Goal: Task Accomplishment & Management: Complete application form

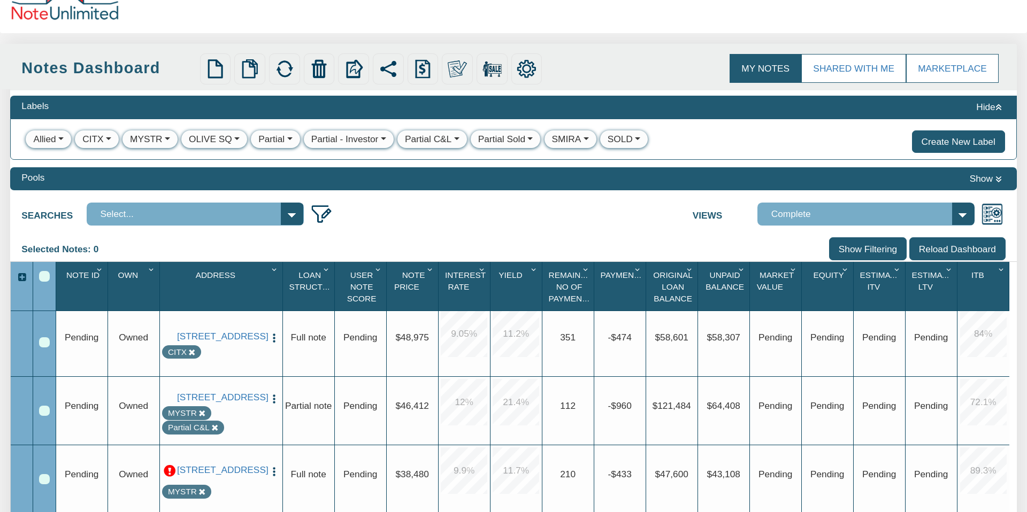
scroll to position [138, 0]
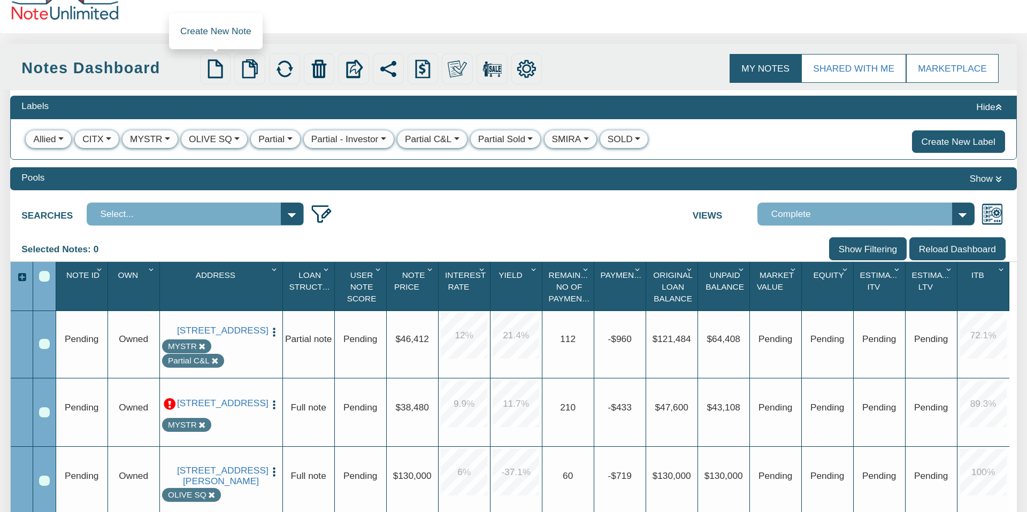
click at [214, 66] on img at bounding box center [214, 68] width 19 height 19
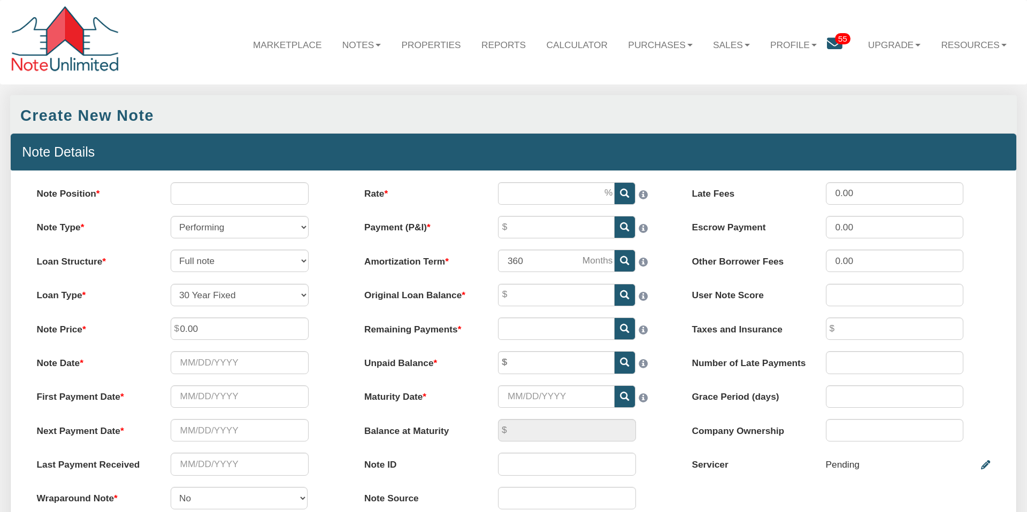
select select "string:SFR"
click at [211, 197] on input "Note Position" at bounding box center [240, 193] width 138 height 22
type input "1"
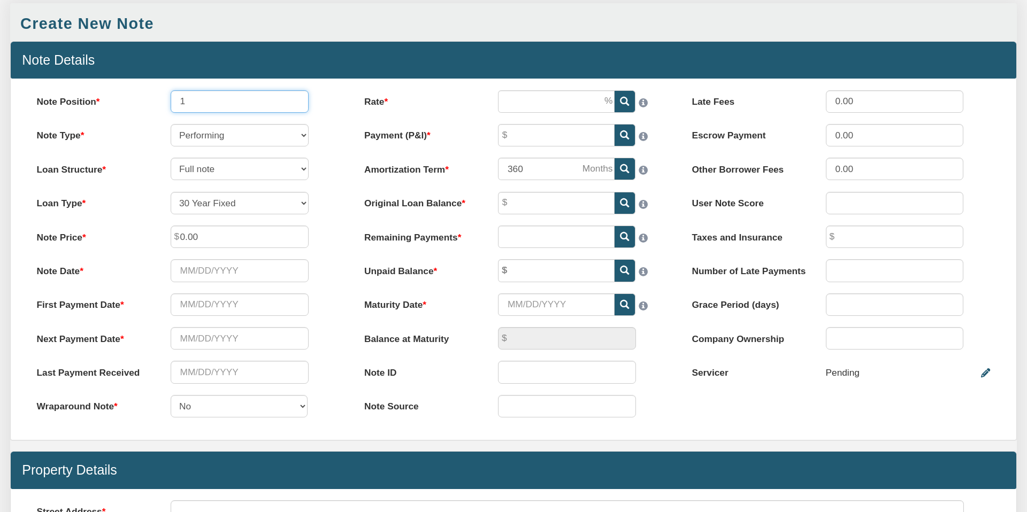
scroll to position [100, 0]
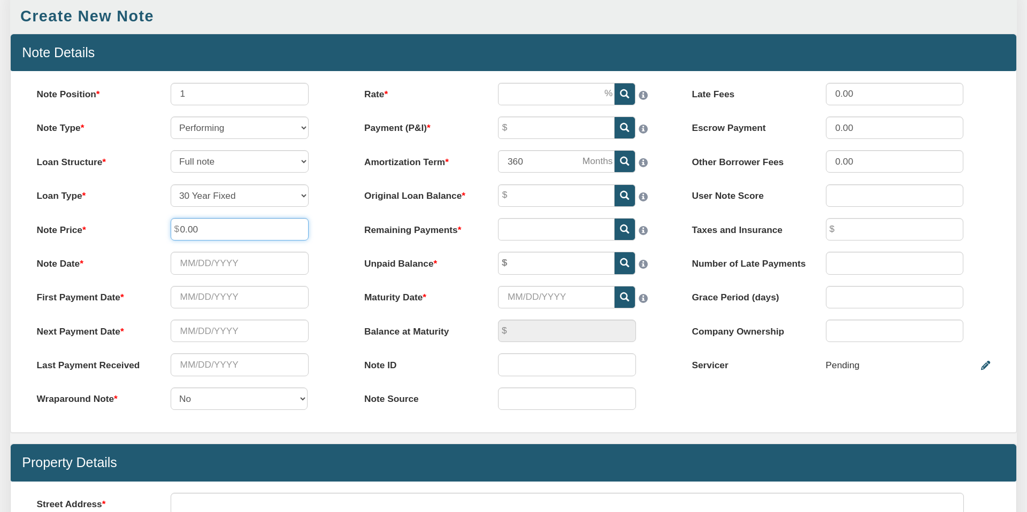
click at [200, 228] on input "0.00" at bounding box center [240, 229] width 138 height 22
drag, startPoint x: 200, startPoint y: 228, endPoint x: 164, endPoint y: 228, distance: 36.4
click at [164, 226] on div "0.00" at bounding box center [239, 229] width 160 height 22
type input "48,850.00"
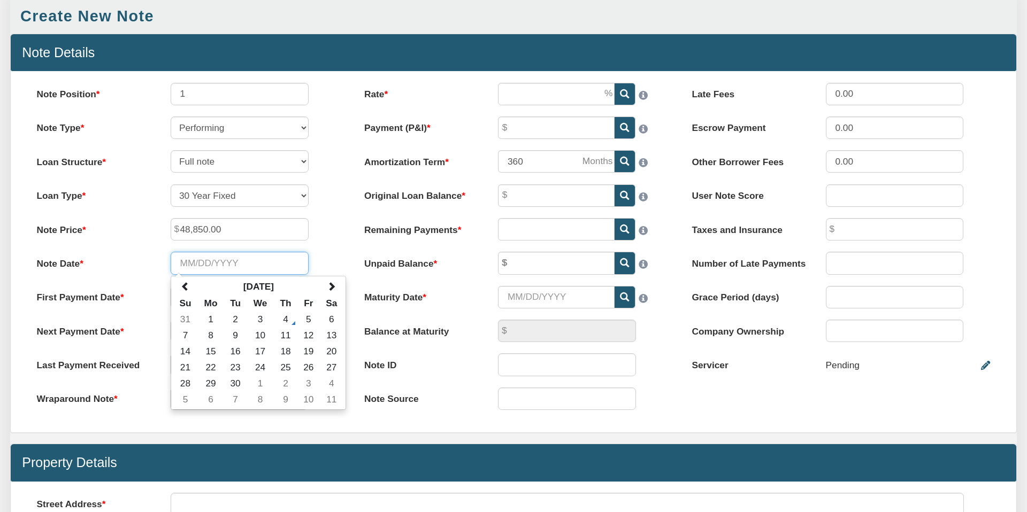
click at [259, 263] on input "Note Date" at bounding box center [240, 263] width 138 height 22
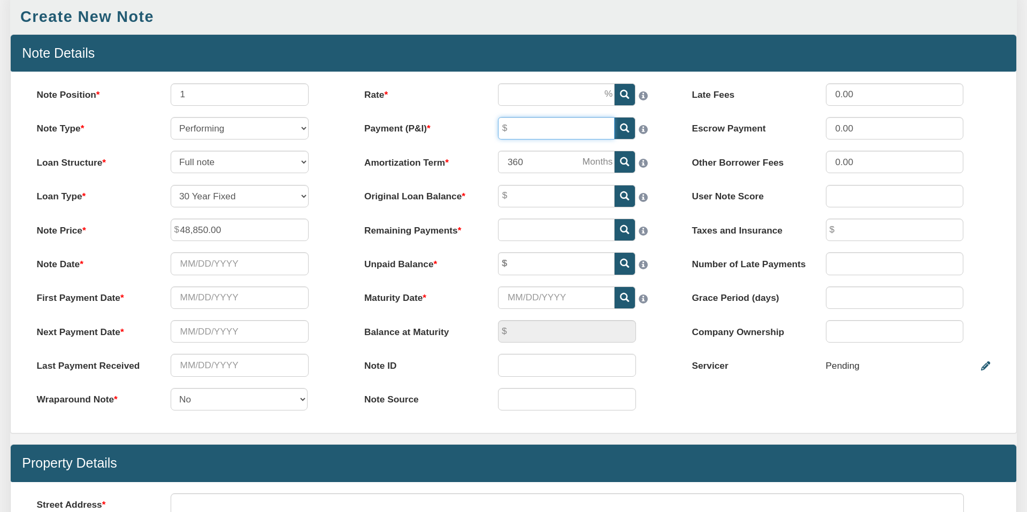
click at [526, 128] on input "Payment (P&I)" at bounding box center [556, 128] width 117 height 22
type input "631.33"
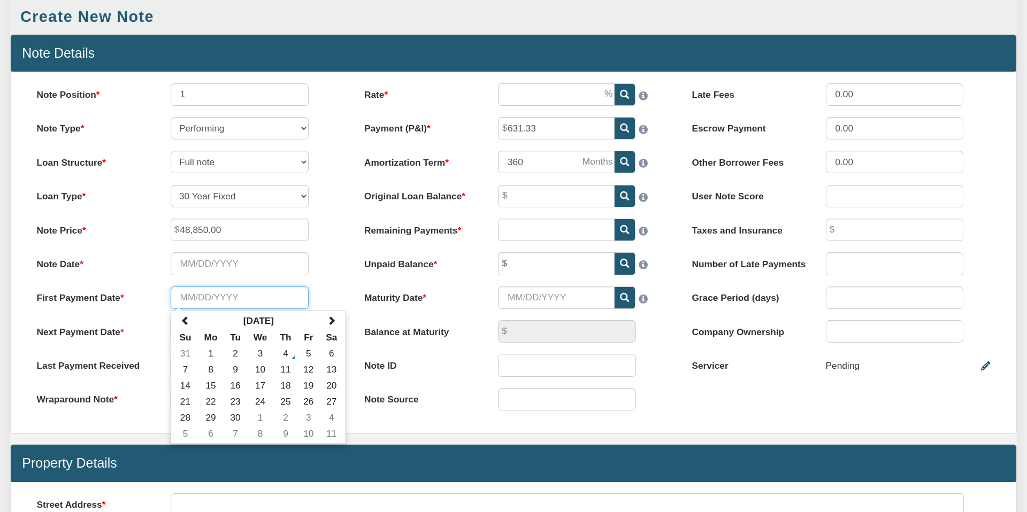
drag, startPoint x: 180, startPoint y: 299, endPoint x: 186, endPoint y: 301, distance: 5.6
click at [180, 299] on input "text" at bounding box center [240, 298] width 138 height 22
type input "[DATE]"
click at [322, 287] on div "First Payment Date [DATE] [DATE] Su Mo Tu We Th Fr Sa 31 1 2 3 4 5 6 7 8 9 10 1…" at bounding box center [185, 298] width 321 height 22
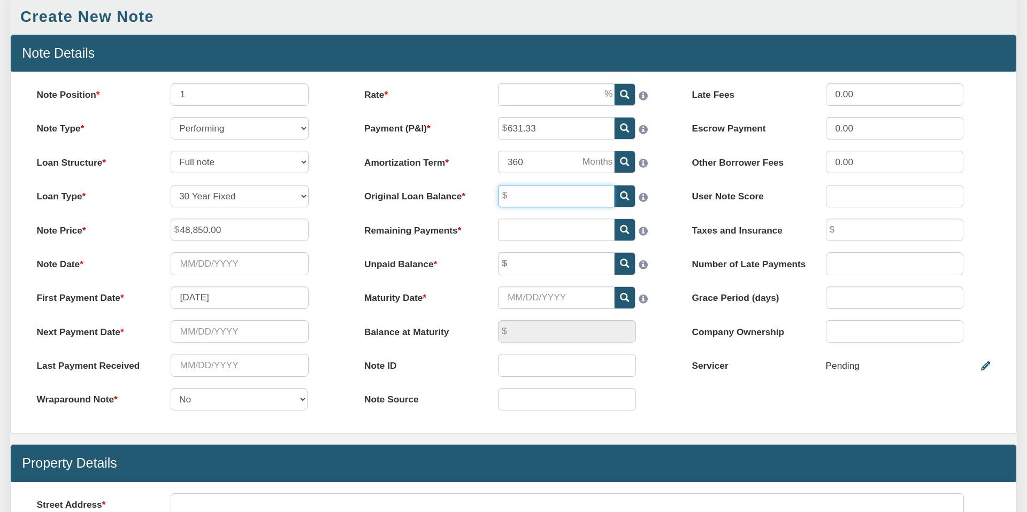
click at [518, 196] on input "Original Loan Balance" at bounding box center [556, 196] width 117 height 22
drag, startPoint x: 512, startPoint y: 263, endPoint x: 527, endPoint y: 263, distance: 14.5
click at [513, 263] on input "text" at bounding box center [556, 264] width 117 height 22
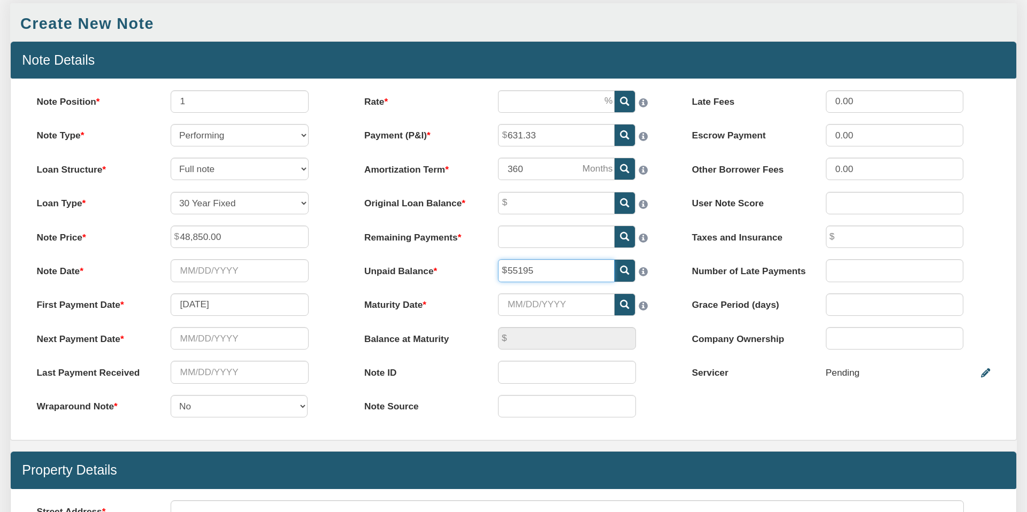
scroll to position [91, 0]
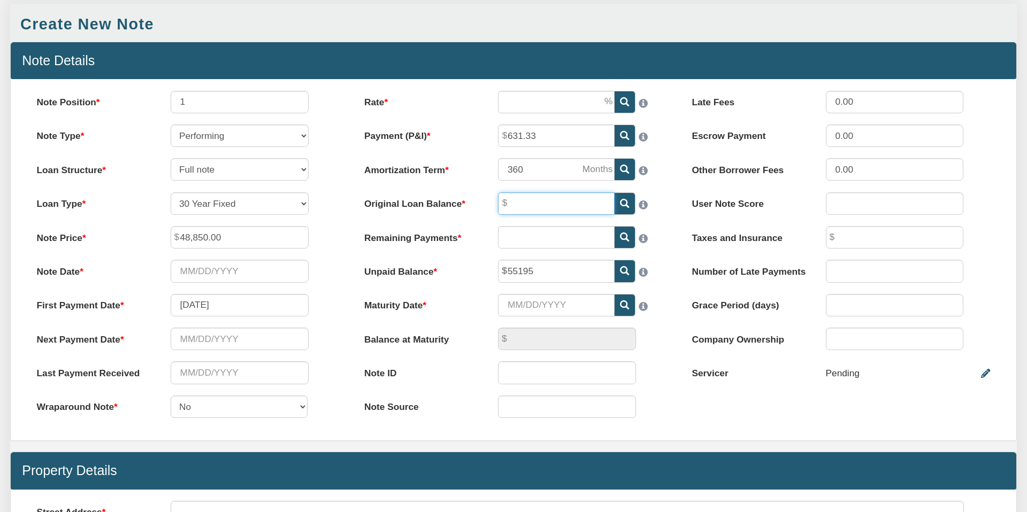
type input "55,195.00"
click at [522, 200] on input "Original Loan Balance" at bounding box center [556, 204] width 117 height 22
type input "56,905.00"
click at [531, 237] on input "text" at bounding box center [556, 237] width 117 height 22
click at [466, 290] on div "Rate Please enter a value Payment (P&I) 631.33 Amortization Term 360" at bounding box center [513, 260] width 327 height 339
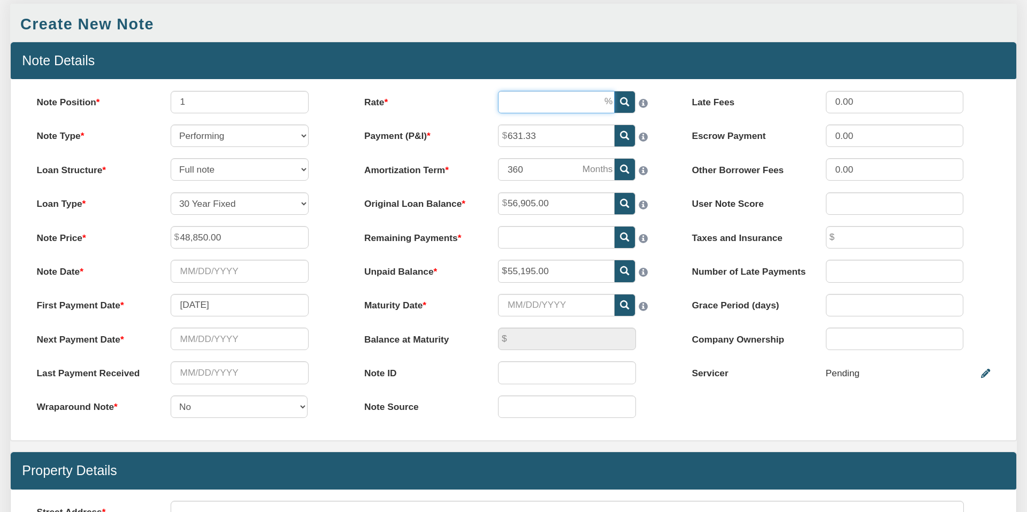
click at [506, 101] on input "Rate" at bounding box center [556, 102] width 117 height 22
type input "9.20"
click at [665, 190] on div "Rate 9.20 Payment (P&I) 631.33 Amortization Term 360 Note ID" at bounding box center [513, 260] width 327 height 339
click at [621, 235] on icon at bounding box center [624, 237] width 9 height 9
type input "146"
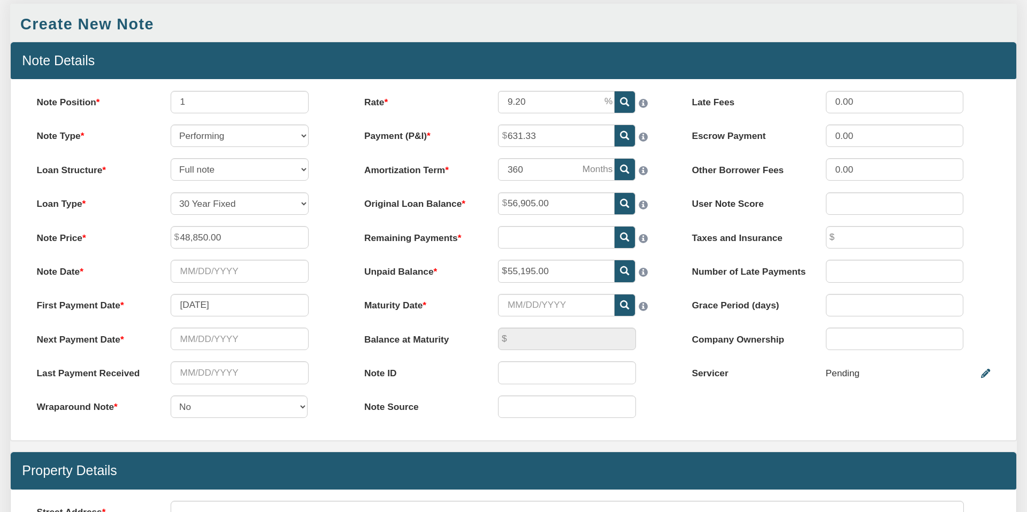
type input "169.03"
click at [541, 302] on input "Maturity Date" at bounding box center [556, 305] width 117 height 22
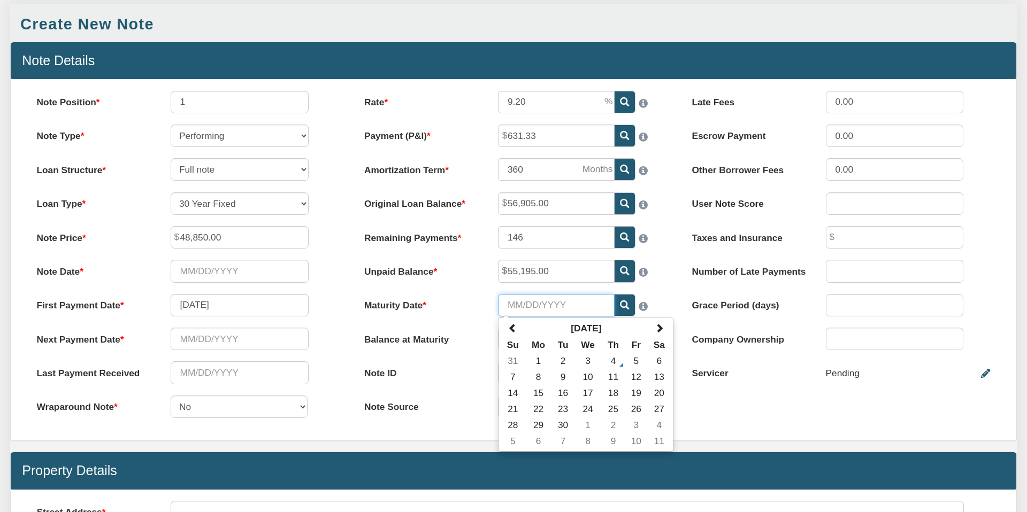
scroll to position [92, 0]
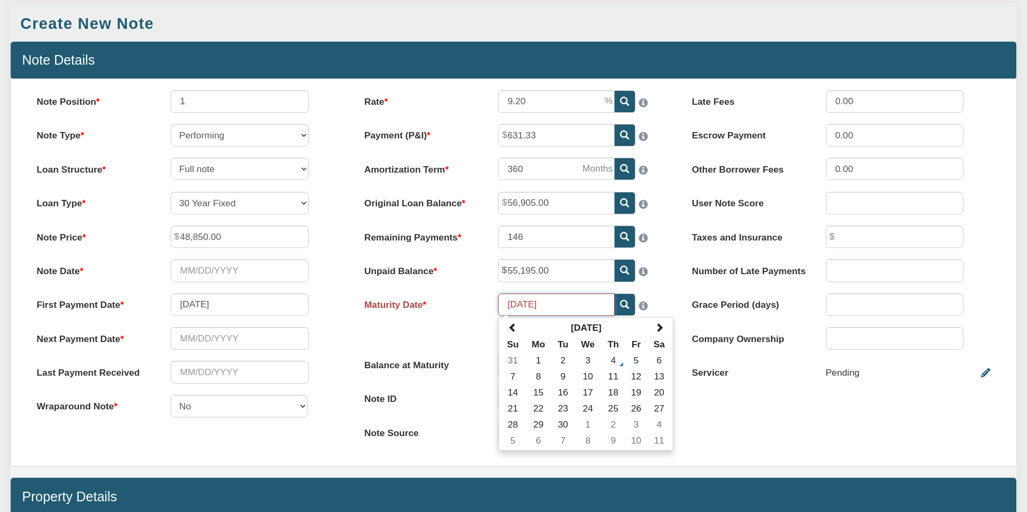
type input "[DATE]"
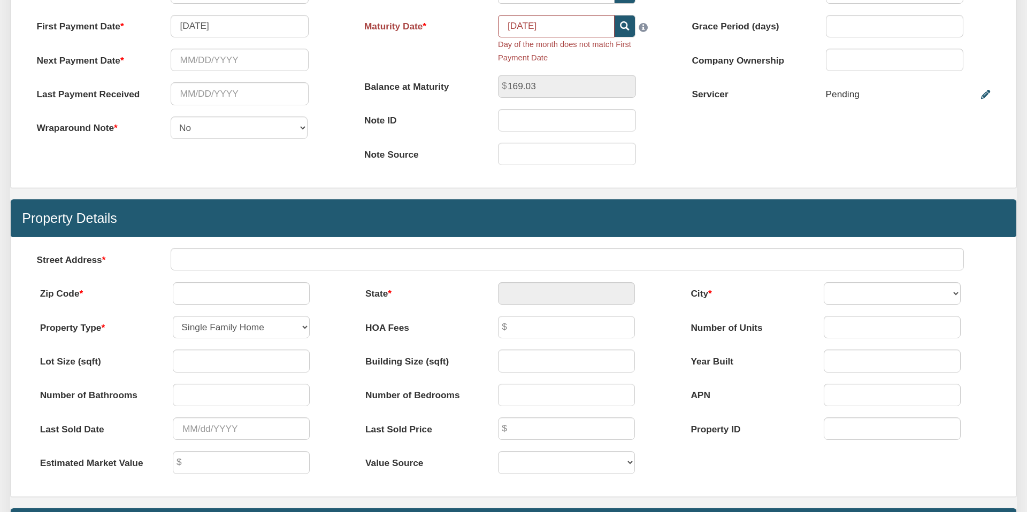
scroll to position [358, 0]
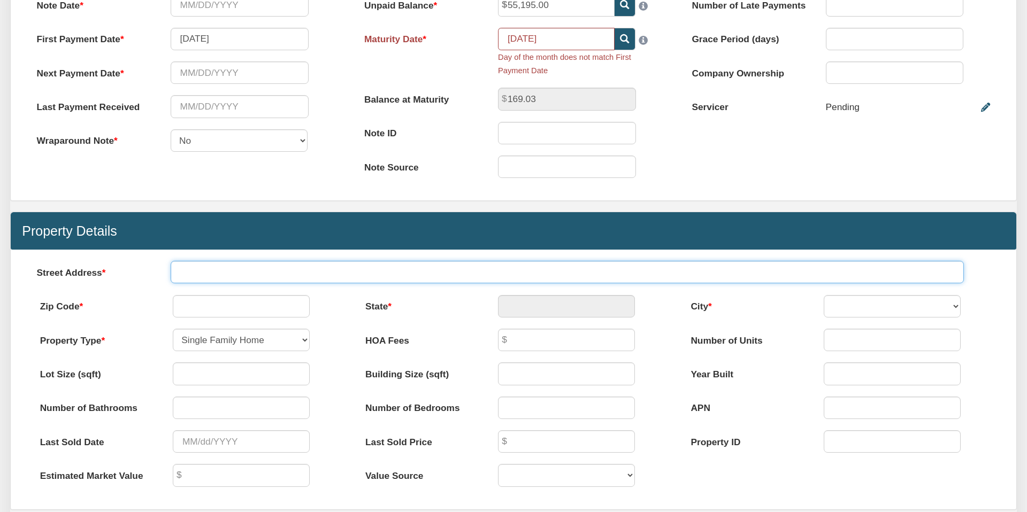
click at [217, 273] on input "text" at bounding box center [568, 272] width 794 height 22
type input "[STREET_ADDRESS]"
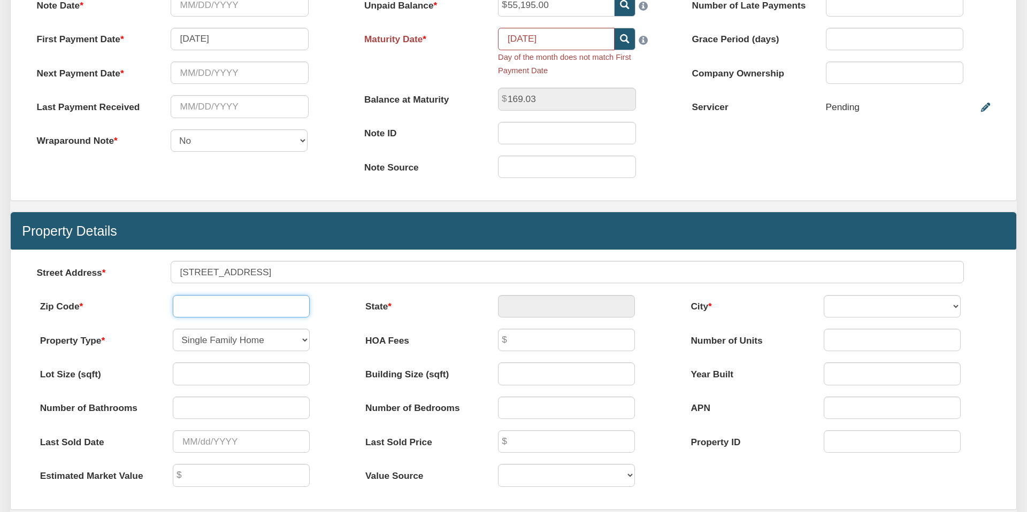
click at [242, 308] on input "text" at bounding box center [241, 306] width 137 height 22
type input "04928"
click at [588, 303] on div "Menu Marketplace Notes Dashboard Transactions Properties Reports Calculator 55" at bounding box center [513, 244] width 1027 height 1204
type input "ME"
select select "string:CORINNA"
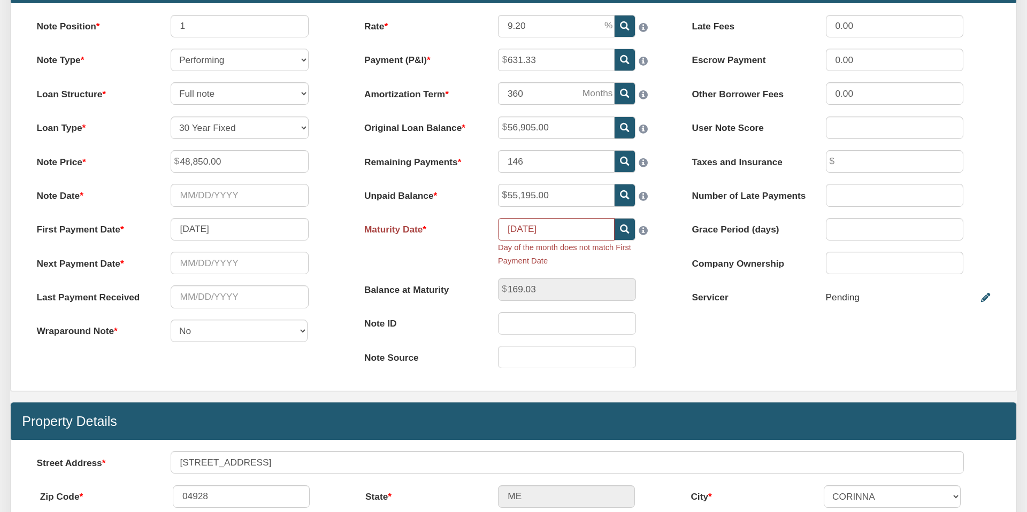
scroll to position [166, 0]
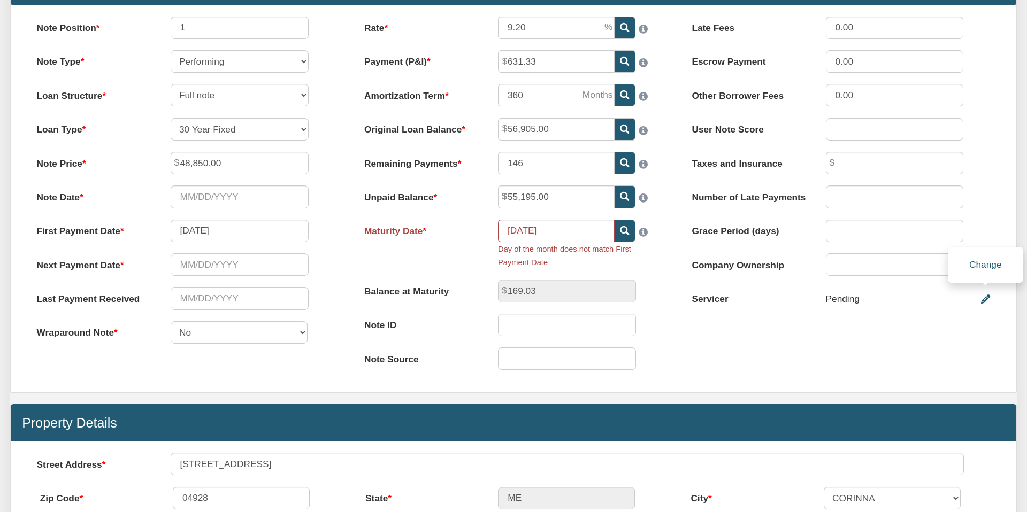
click at [988, 297] on icon at bounding box center [985, 299] width 9 height 9
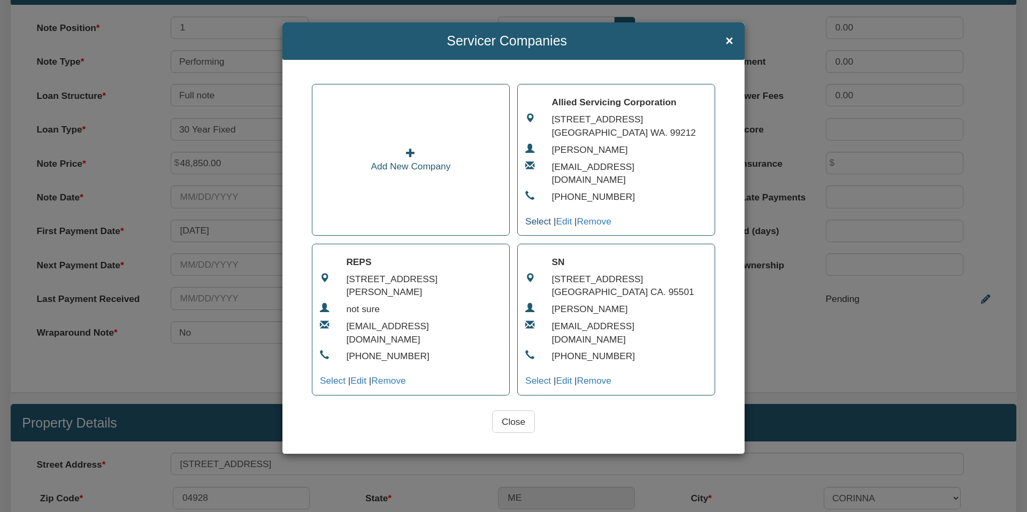
click at [543, 216] on link "Select" at bounding box center [538, 221] width 26 height 11
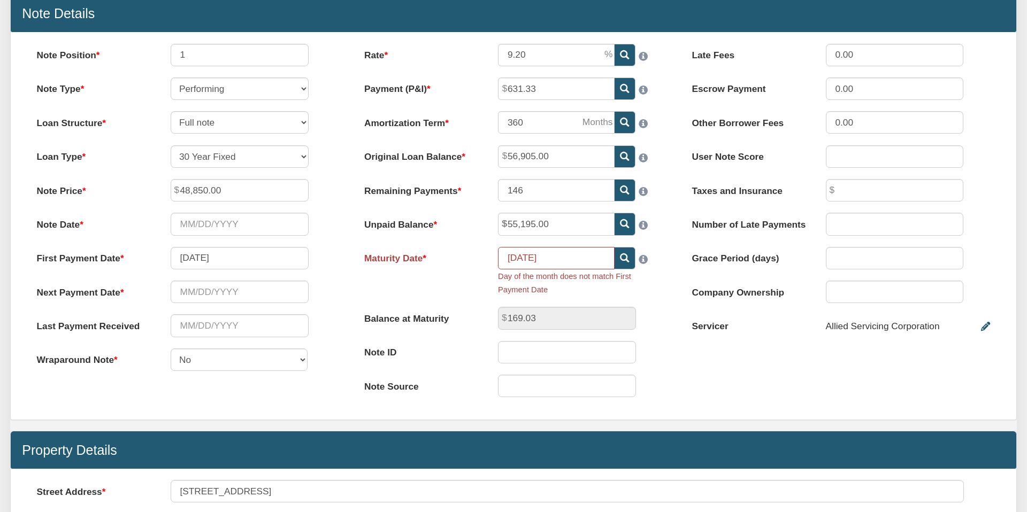
scroll to position [137, 0]
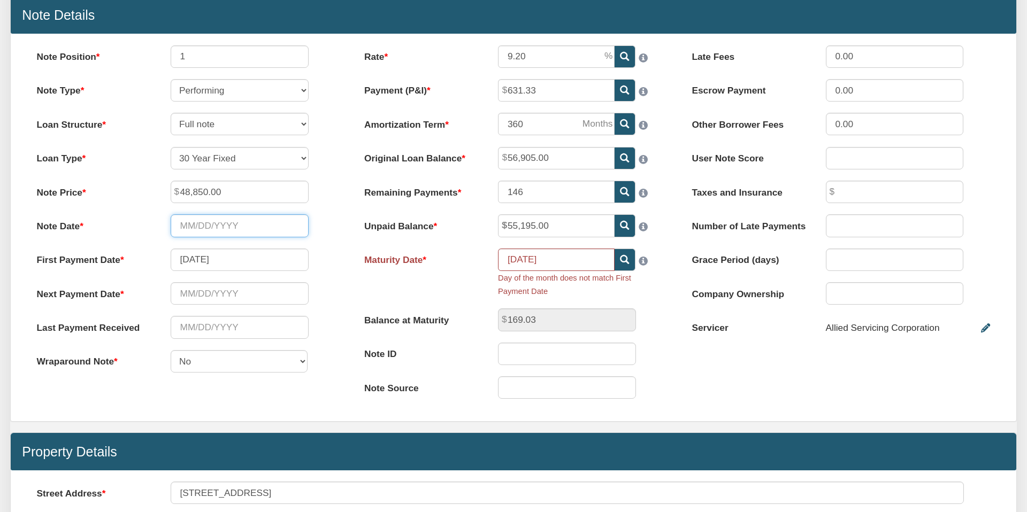
click at [239, 224] on input "Note Date" at bounding box center [240, 226] width 138 height 22
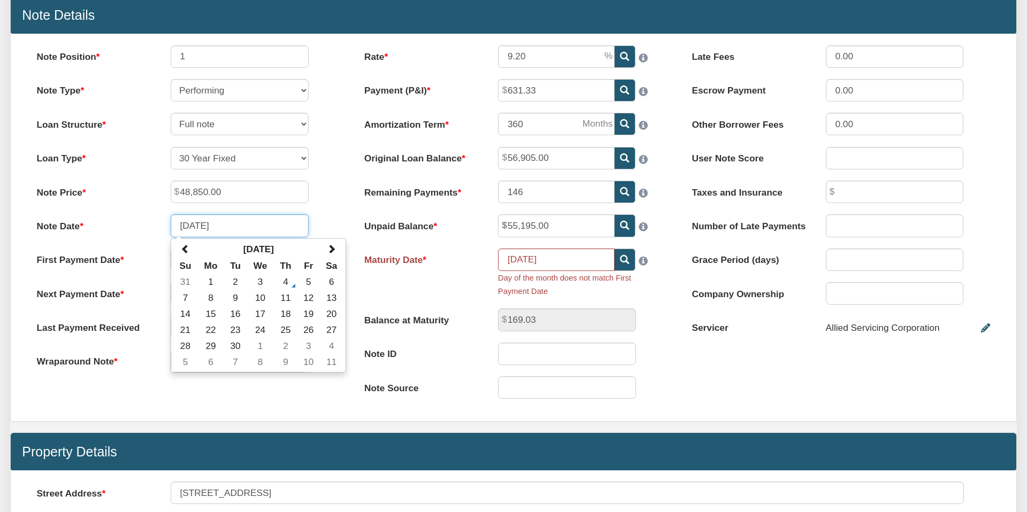
type input "[DATE]"
click at [328, 203] on div "Note Position 1 Note Type Performing Forthcoming Non-Performing REO Sub-Perform…" at bounding box center [185, 214] width 327 height 339
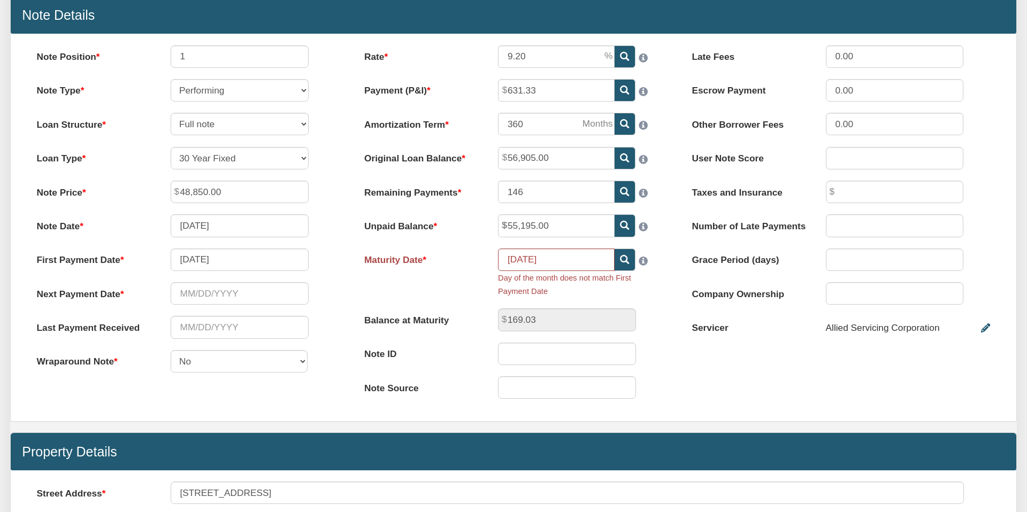
scroll to position [137, 0]
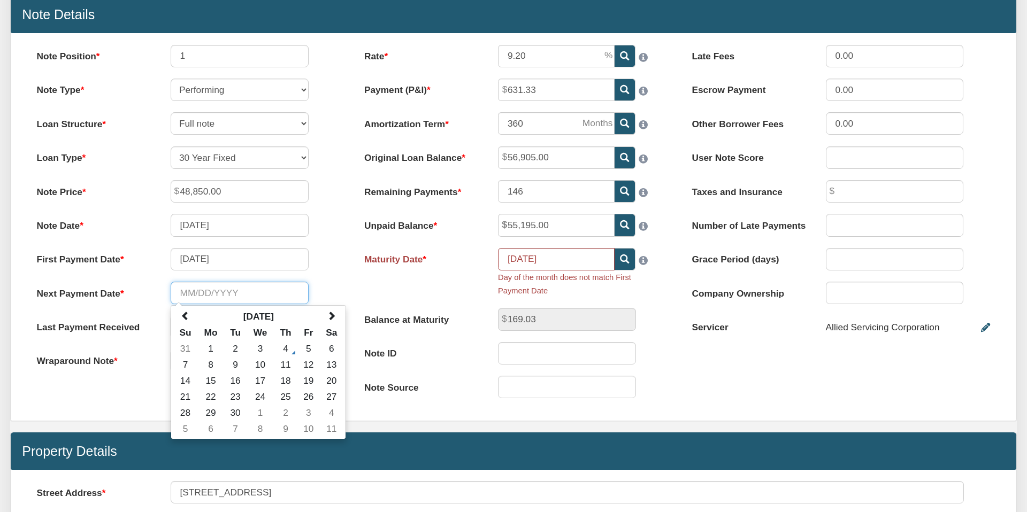
click at [183, 292] on input "text" at bounding box center [240, 293] width 138 height 22
type input "[DATE]"
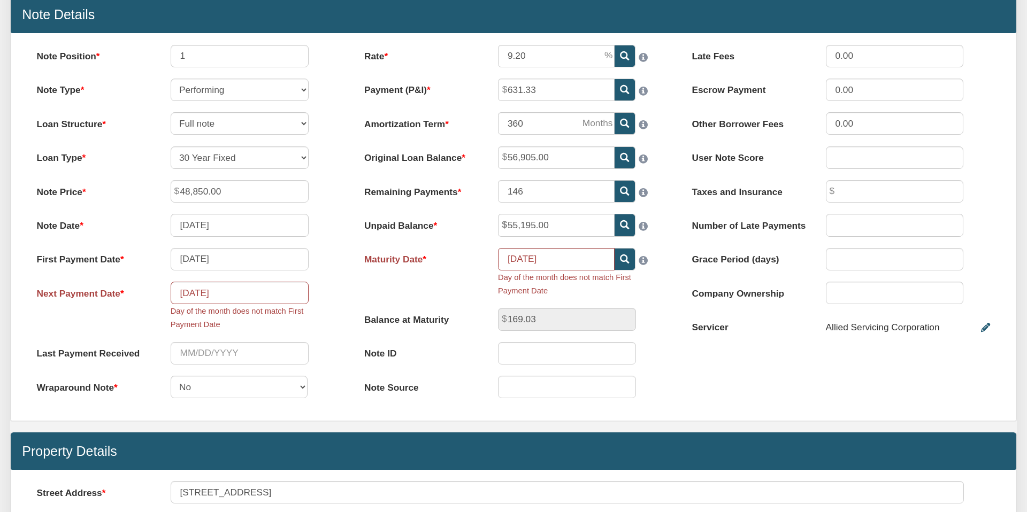
click at [326, 275] on div "Note Position 1 Note Type Performing Forthcoming Non-Performing REO Sub-Perform…" at bounding box center [185, 227] width 327 height 365
click at [190, 352] on input "text" at bounding box center [240, 353] width 138 height 22
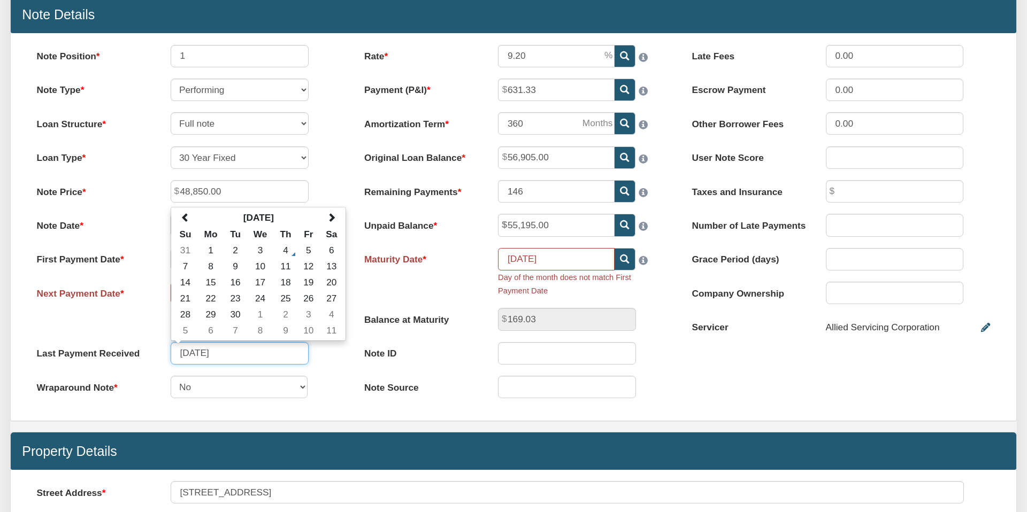
type input "[DATE]"
click at [333, 375] on div "Note Position 1 Note Type Performing Forthcoming Non-Performing REO Sub-Perform…" at bounding box center [185, 227] width 327 height 365
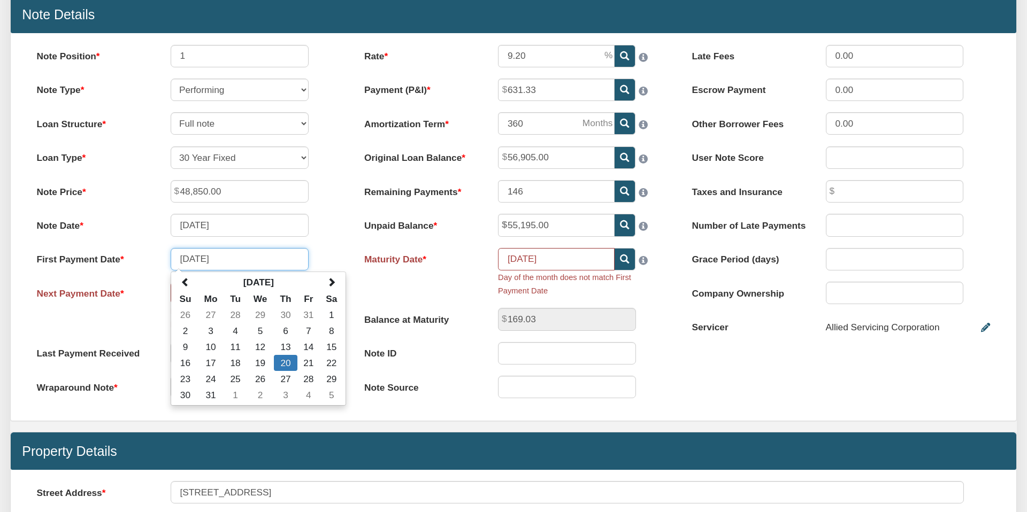
click at [203, 258] on input "[DATE]" at bounding box center [240, 259] width 138 height 22
type input "[DATE]"
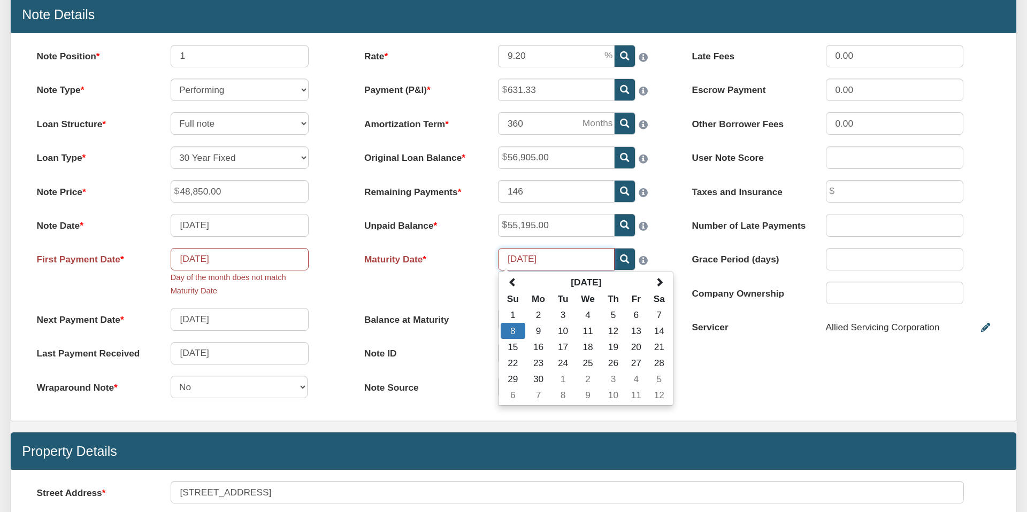
click at [532, 259] on input "[DATE]" at bounding box center [556, 259] width 117 height 22
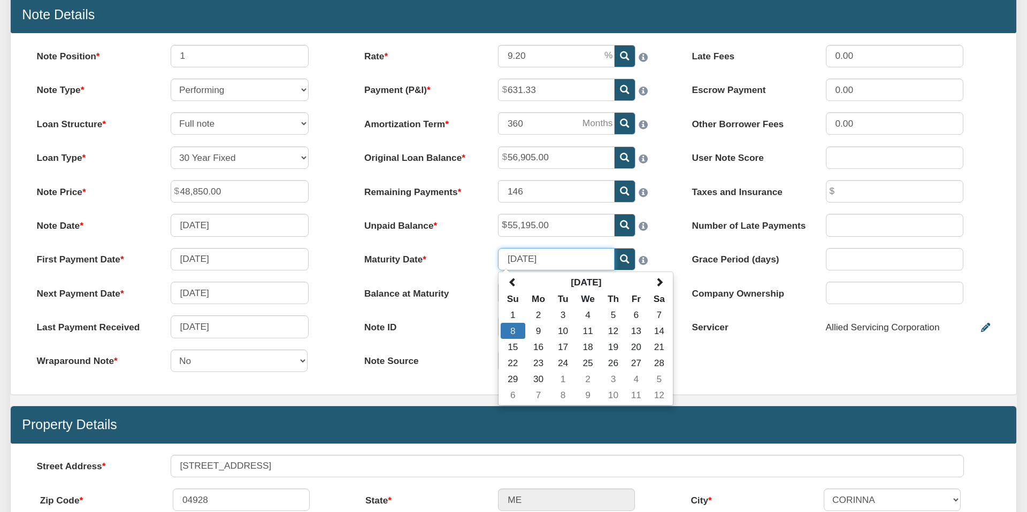
type input "[DATE]"
click at [461, 285] on label "Balance at Maturity" at bounding box center [420, 291] width 134 height 18
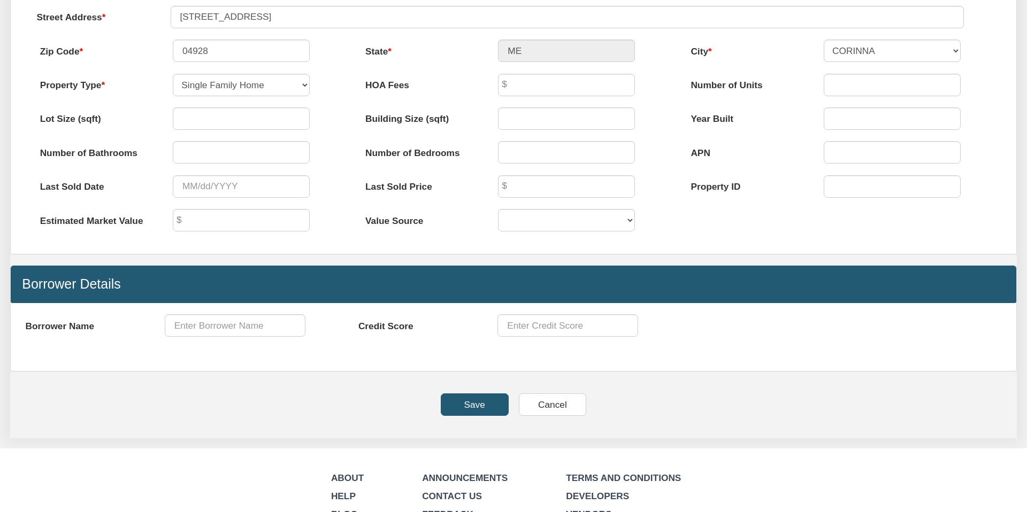
scroll to position [665, 0]
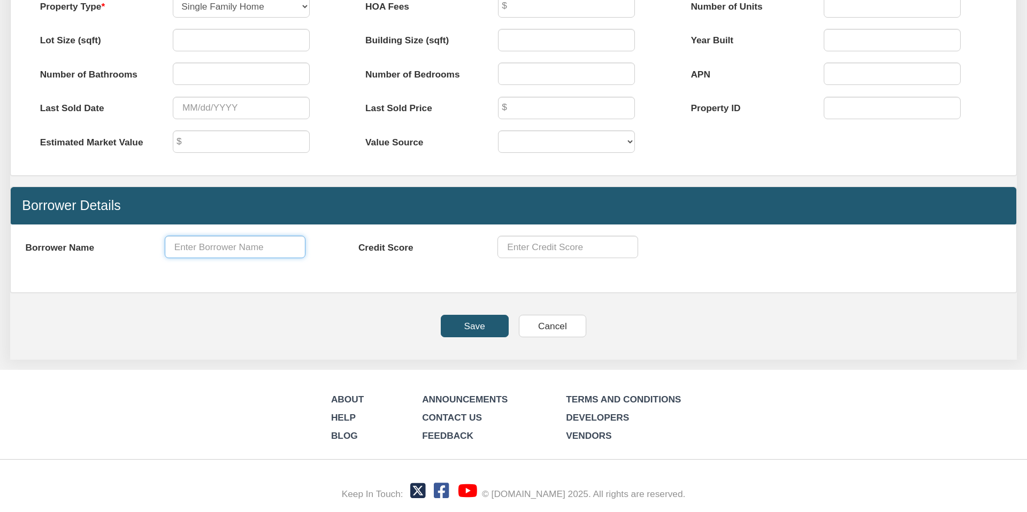
click at [206, 247] on input "text" at bounding box center [235, 247] width 141 height 22
type input "[PERSON_NAME]"
click at [468, 323] on input "Save" at bounding box center [475, 326] width 68 height 22
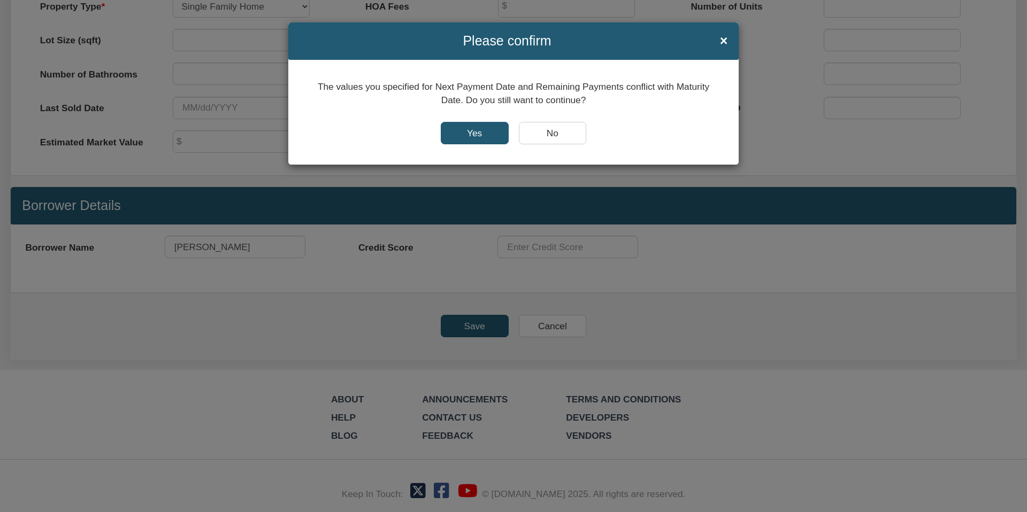
click at [476, 132] on input "Yes" at bounding box center [475, 133] width 68 height 22
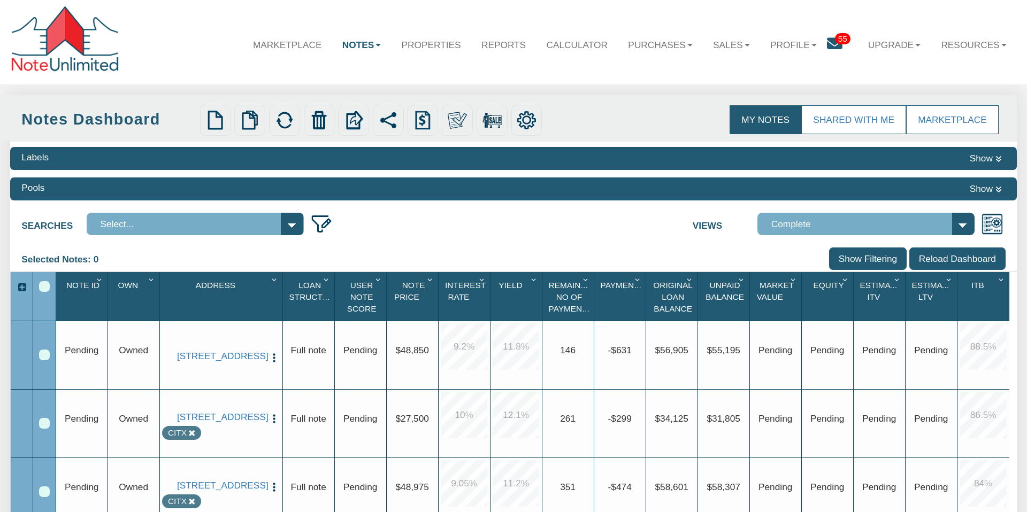
click at [276, 353] on img "button" at bounding box center [274, 358] width 11 height 11
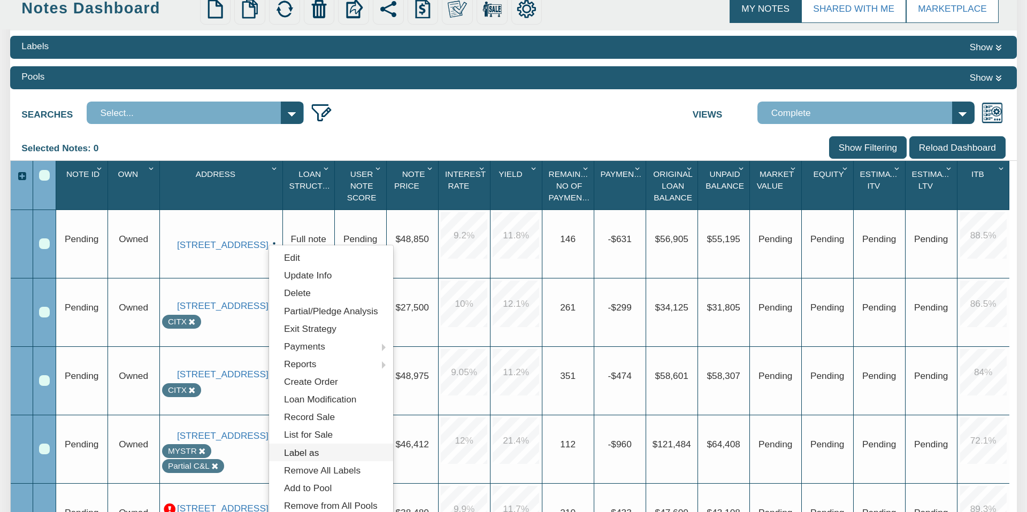
scroll to position [113, 0]
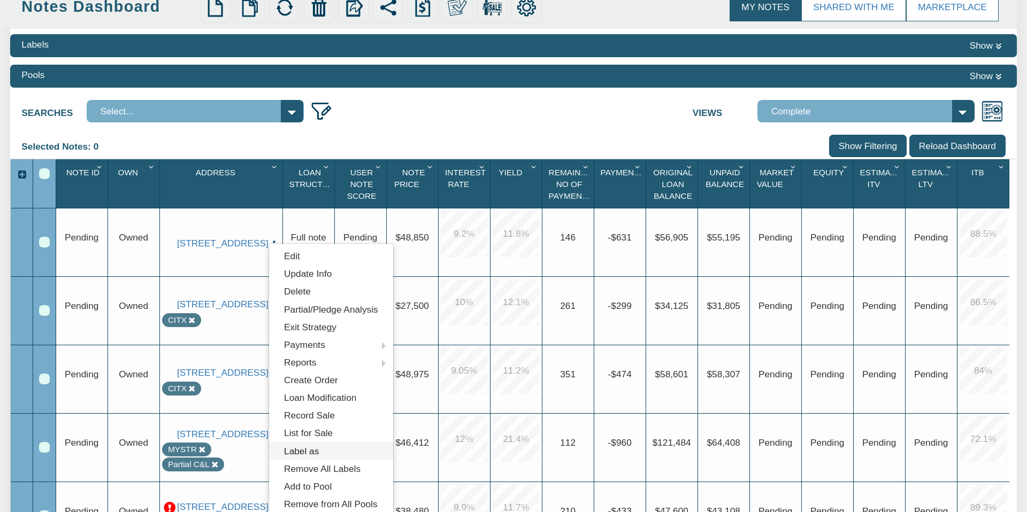
click at [319, 449] on link "Label as" at bounding box center [331, 451] width 124 height 18
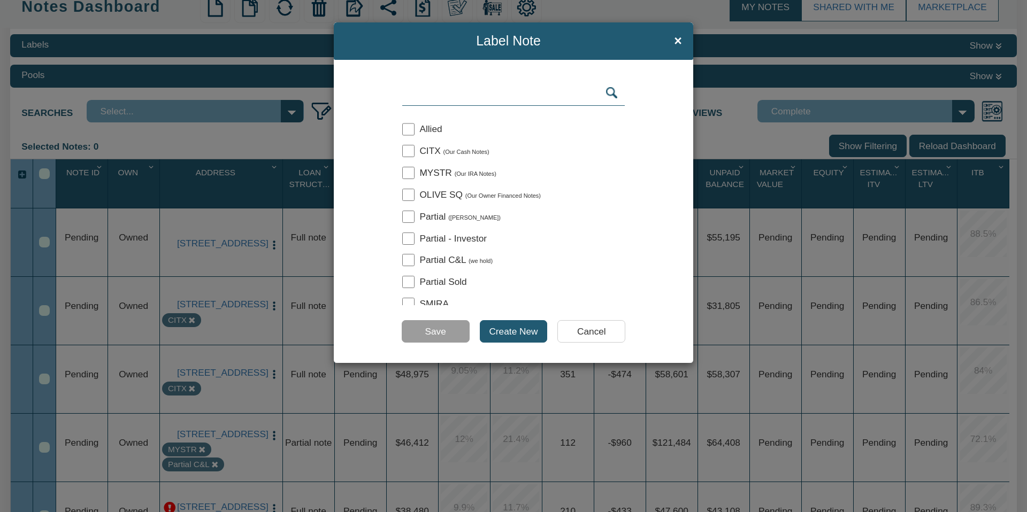
click at [410, 151] on input "checkbox" at bounding box center [408, 151] width 12 height 12
checkbox input "true"
click at [443, 332] on input "Save" at bounding box center [436, 331] width 68 height 22
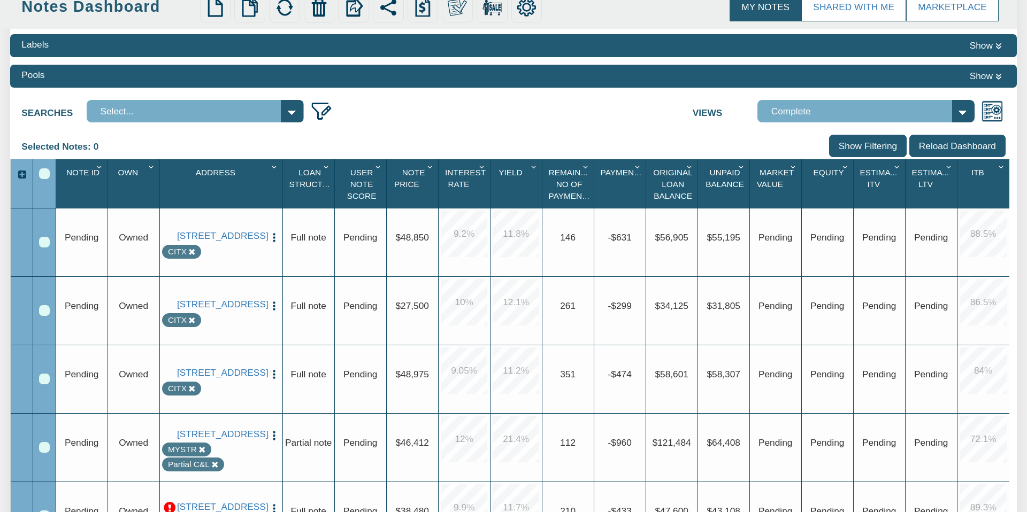
click at [212, 7] on img at bounding box center [214, 7] width 19 height 19
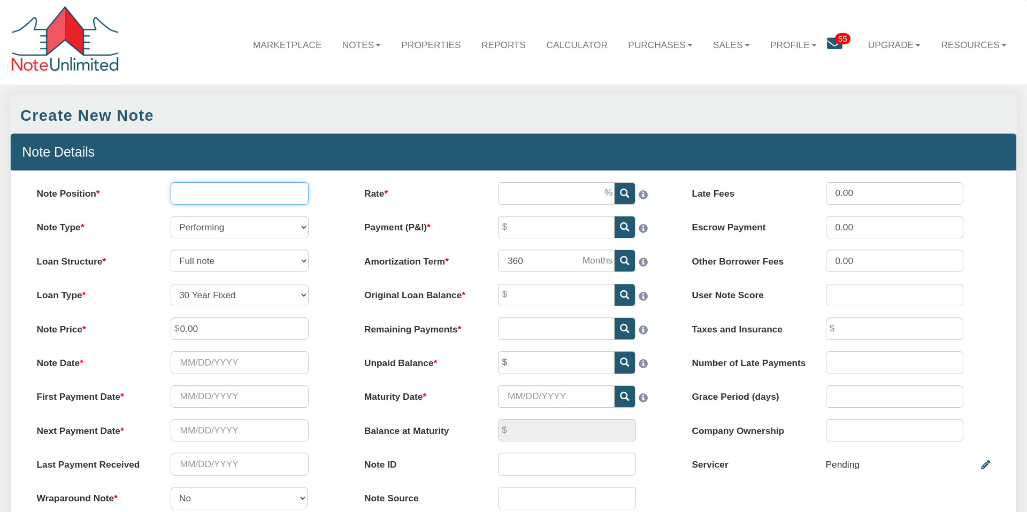
click at [193, 194] on input "Note Position" at bounding box center [240, 193] width 138 height 22
type input "1"
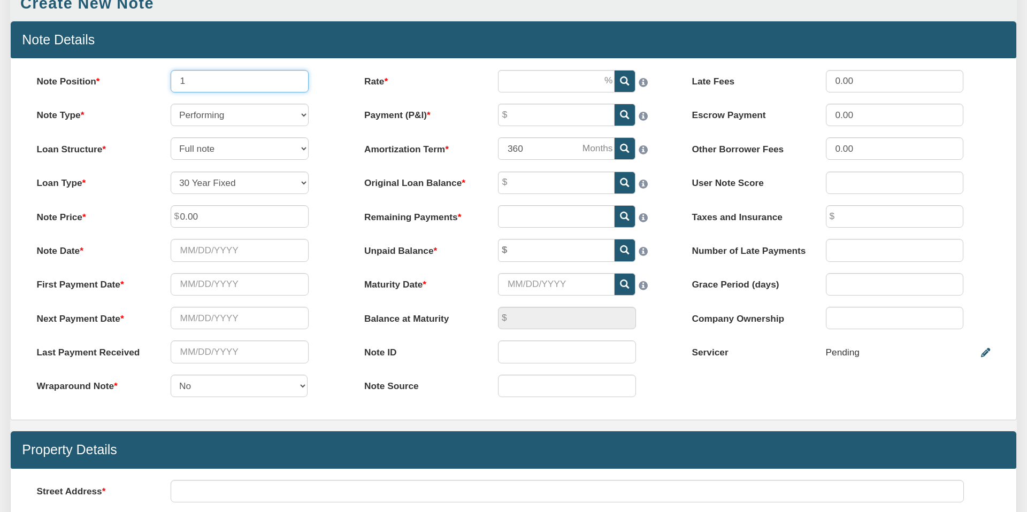
scroll to position [113, 0]
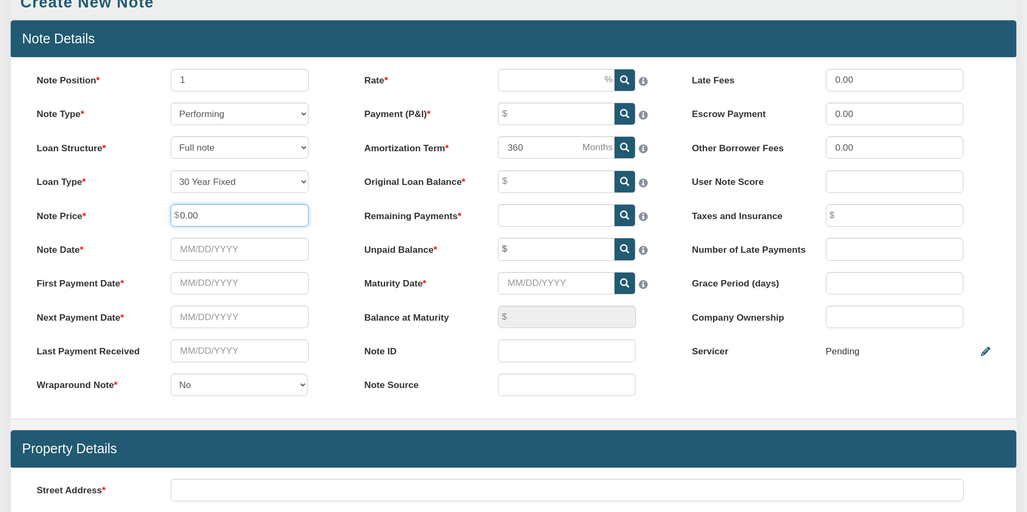
click at [204, 212] on input "0.00" at bounding box center [240, 215] width 138 height 22
drag, startPoint x: 204, startPoint y: 212, endPoint x: 167, endPoint y: 215, distance: 37.5
click at [171, 212] on input "0.00" at bounding box center [240, 215] width 138 height 22
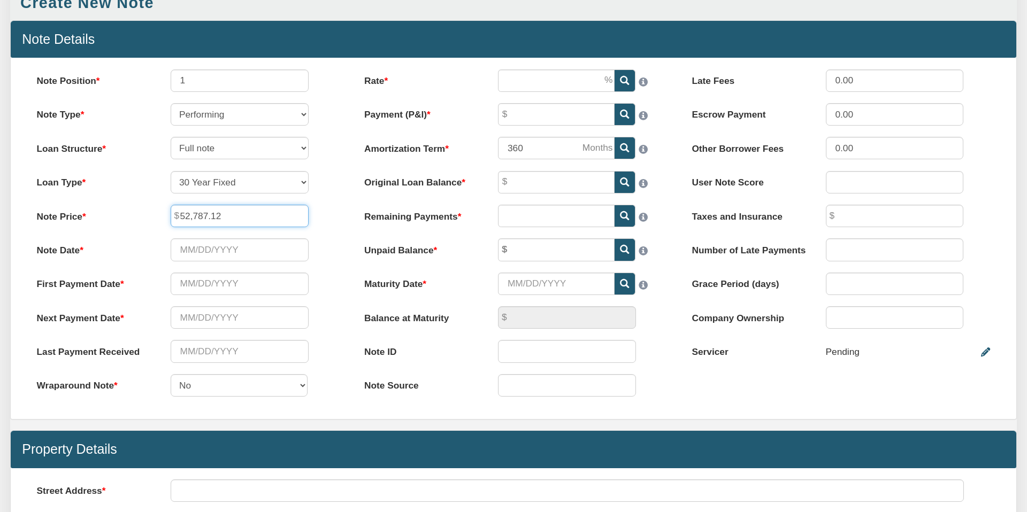
drag, startPoint x: 225, startPoint y: 214, endPoint x: 175, endPoint y: 217, distance: 49.3
click at [177, 217] on div "52,787.12" at bounding box center [239, 216] width 160 height 22
type input "43,850.00"
click at [316, 243] on div "Please select date" at bounding box center [239, 250] width 160 height 22
click at [520, 179] on input "Original Loan Balance" at bounding box center [556, 182] width 117 height 22
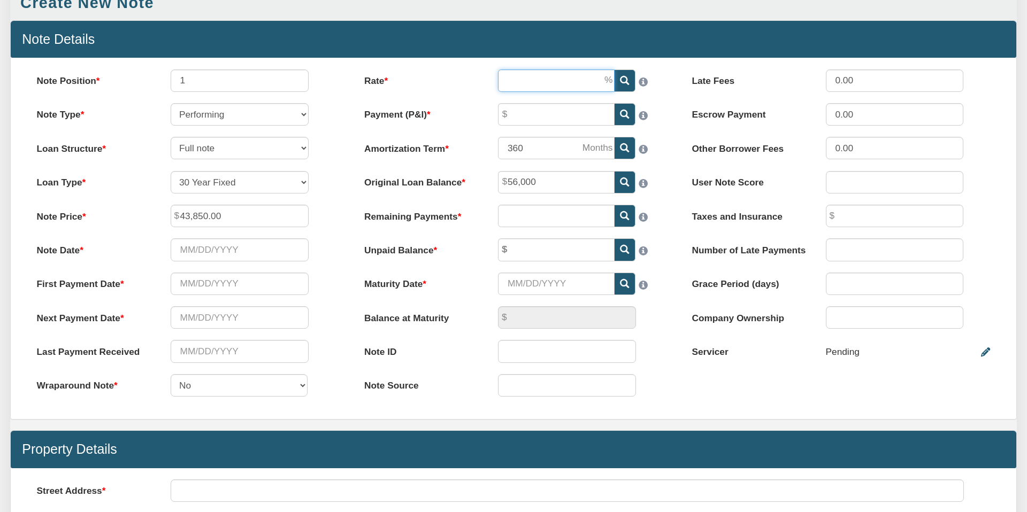
type input "56,000.00"
click at [516, 79] on input "Rate" at bounding box center [556, 81] width 117 height 22
type input "9.20"
click at [522, 120] on input "Payment (P&I)" at bounding box center [556, 114] width 117 height 22
type input "519.33"
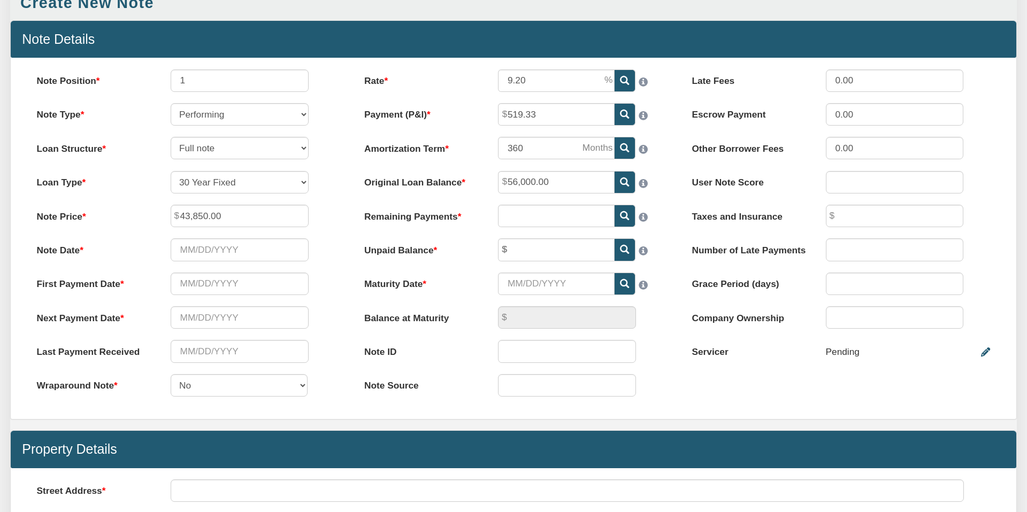
click at [623, 215] on icon at bounding box center [624, 215] width 9 height 9
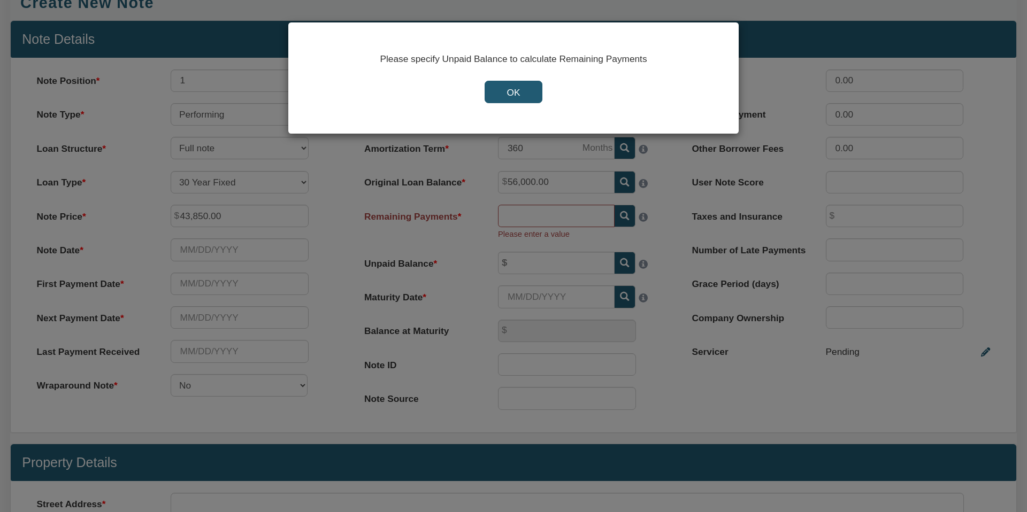
click at [516, 94] on input "OK" at bounding box center [513, 92] width 57 height 22
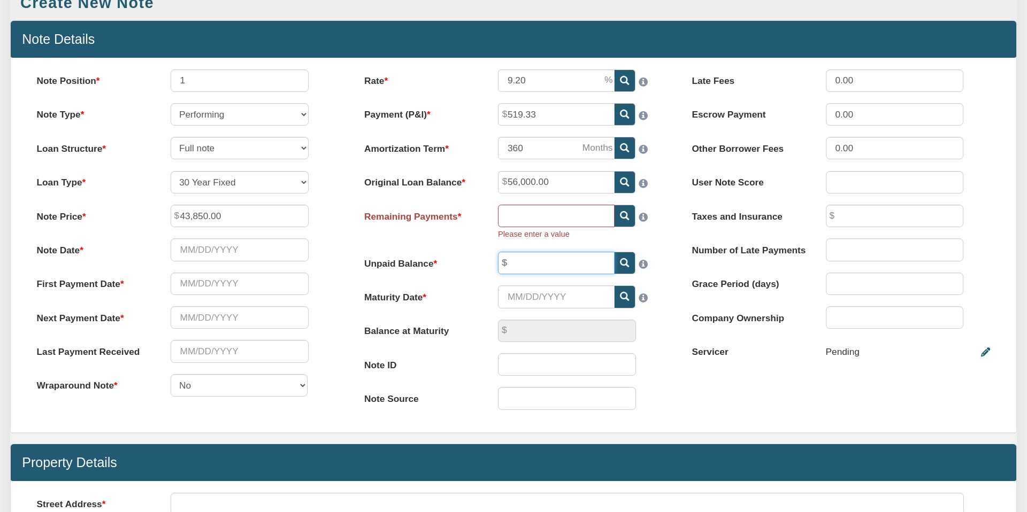
click at [524, 265] on input "text" at bounding box center [556, 263] width 117 height 22
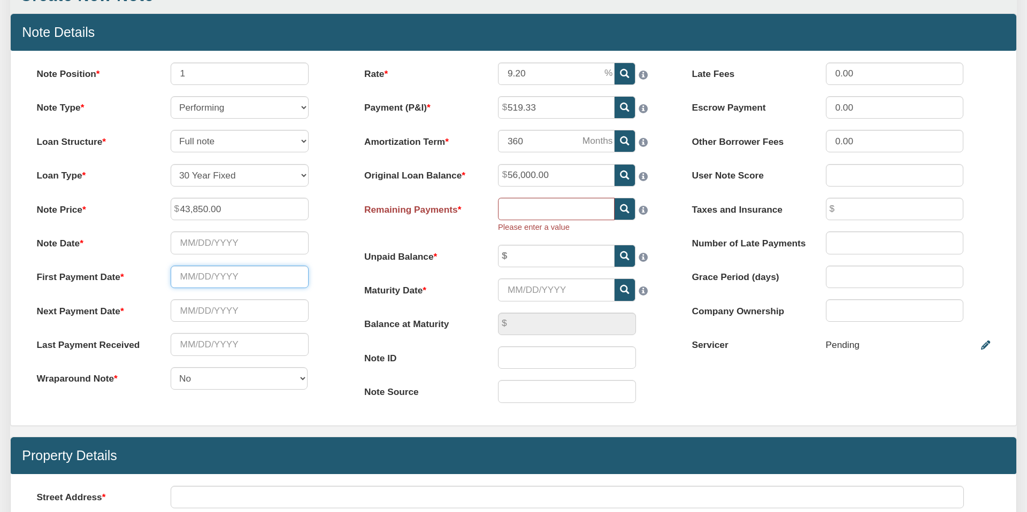
click at [202, 276] on input "text" at bounding box center [240, 277] width 138 height 22
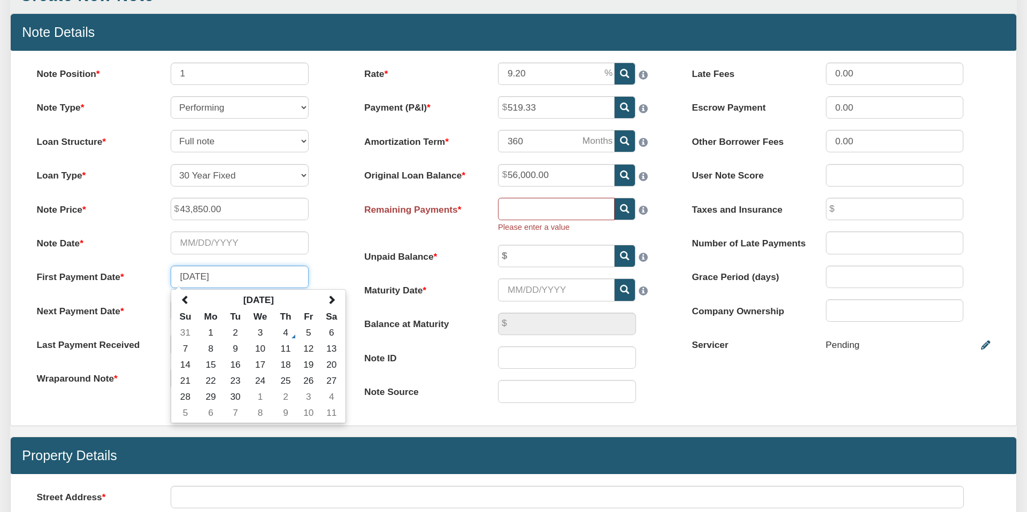
type input "[DATE]"
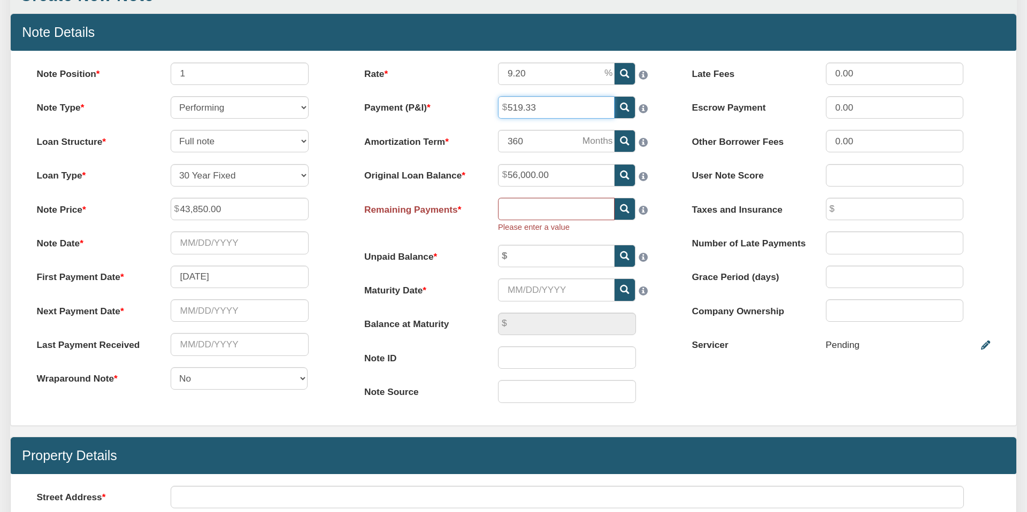
drag, startPoint x: 538, startPoint y: 105, endPoint x: 498, endPoint y: 106, distance: 40.7
click at [498, 106] on input "519.33" at bounding box center [556, 107] width 117 height 22
type input "332.05"
click at [192, 309] on input "text" at bounding box center [240, 311] width 138 height 22
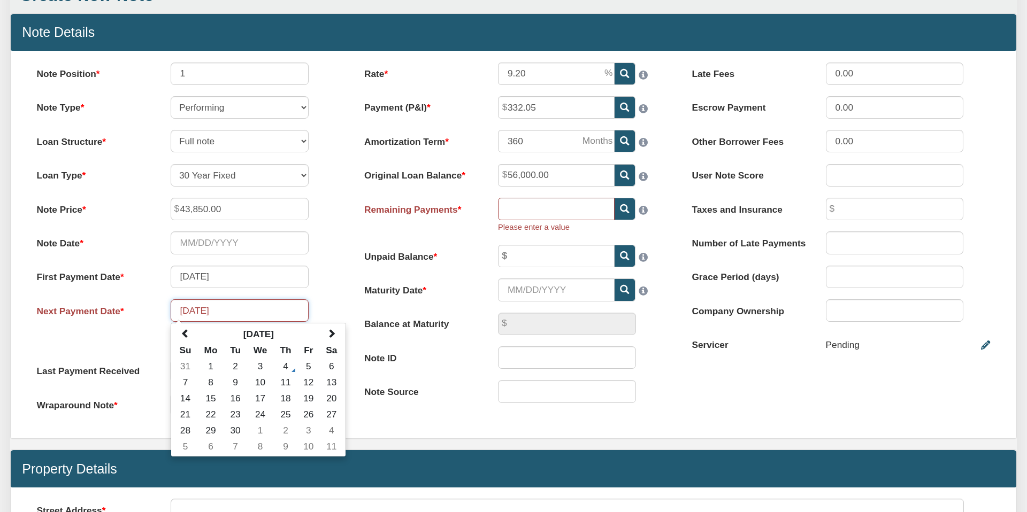
type input "[DATE]"
click at [330, 296] on div "Note Position 1 Note Type Performing Forthcoming Non-Performing REO Sub-Perform…" at bounding box center [185, 245] width 327 height 365
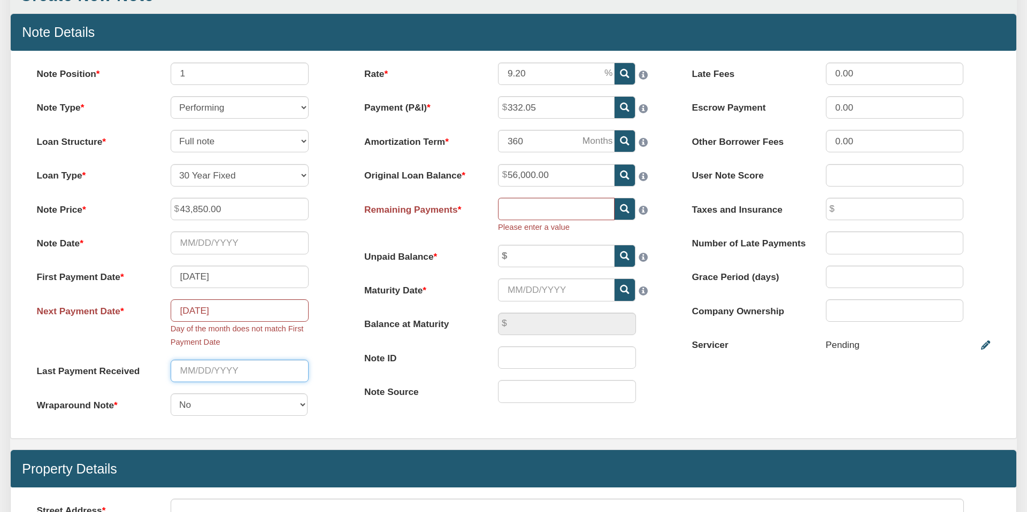
click at [217, 370] on input "text" at bounding box center [240, 371] width 138 height 22
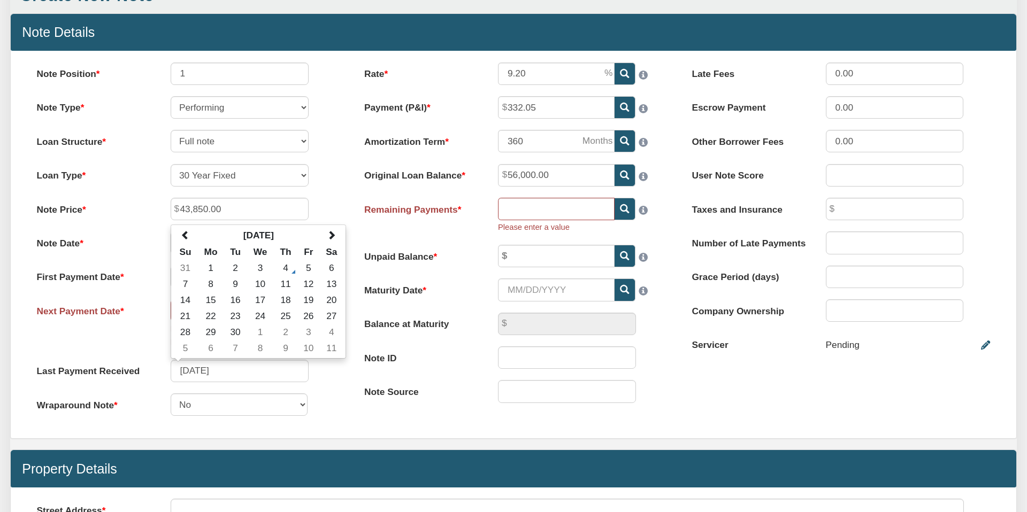
click at [343, 374] on div "Last Payment Received [DATE] [DATE] Su Mo Tu We Th Fr Sa 31 1 2 3 4 5 6 7 8 9 1…" at bounding box center [185, 371] width 321 height 22
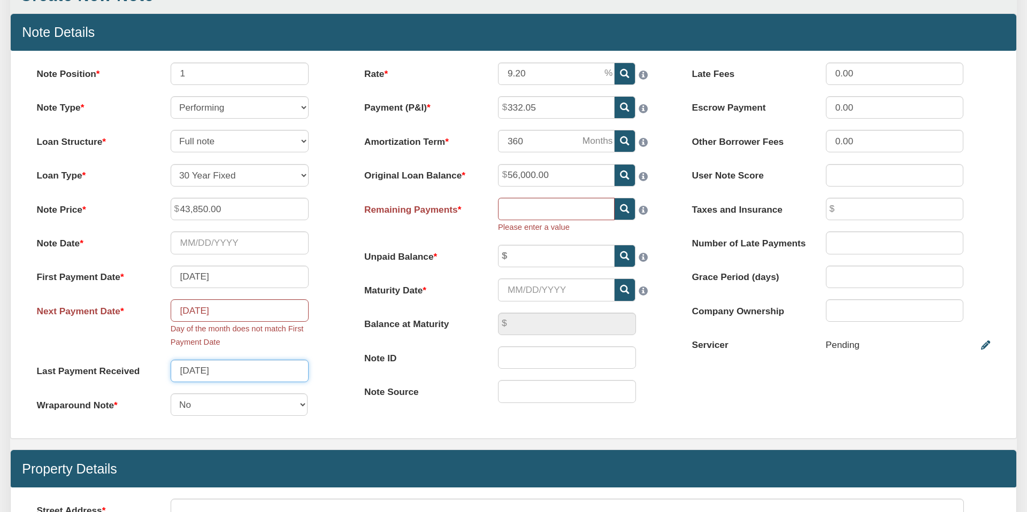
click at [190, 371] on input "[DATE]" at bounding box center [240, 371] width 138 height 22
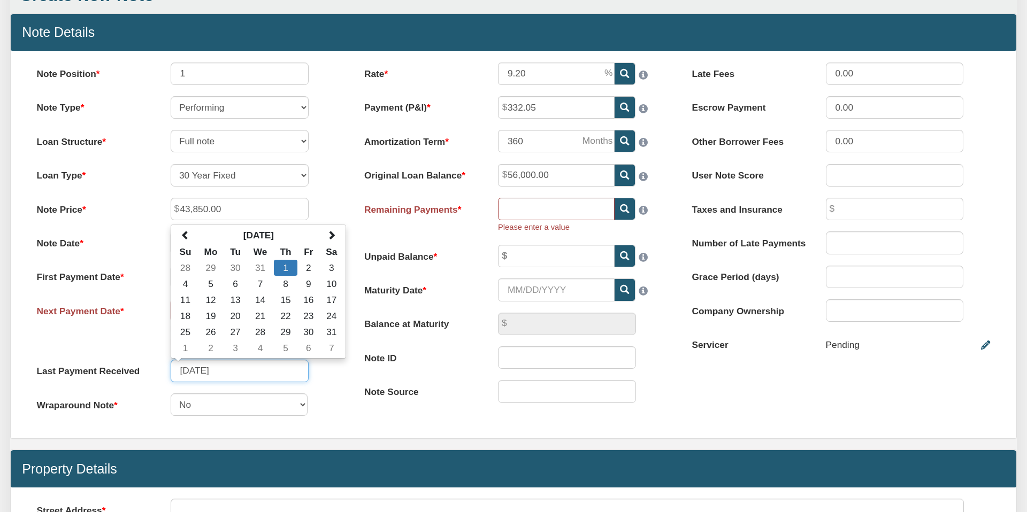
type input "[DATE]"
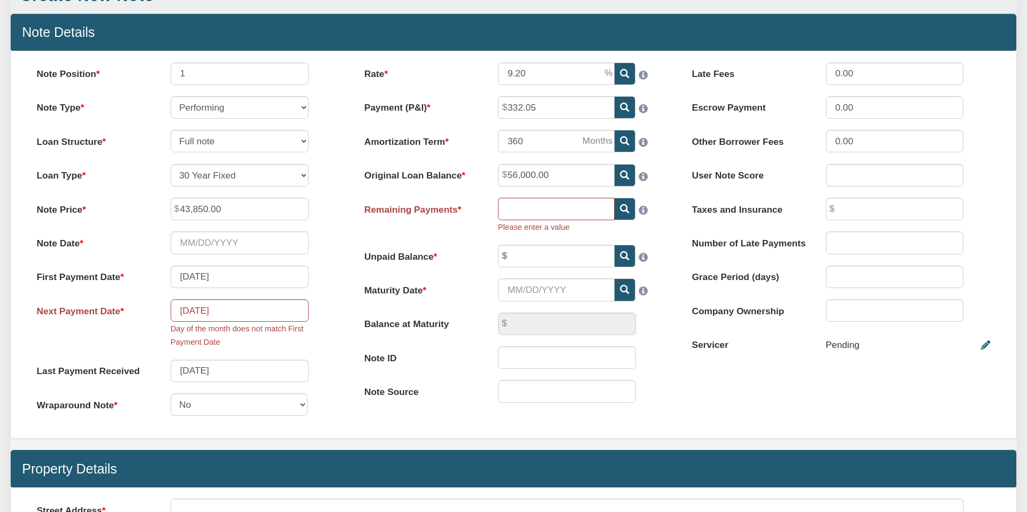
click at [426, 234] on div "Rate 9.20 Payment (P&I) 332.05 Amortization Term 360 Note ID" at bounding box center [513, 239] width 327 height 352
drag, startPoint x: 526, startPoint y: 73, endPoint x: 491, endPoint y: 80, distance: 35.9
click at [492, 80] on div "9.20" at bounding box center [580, 74] width 187 height 22
drag, startPoint x: 536, startPoint y: 75, endPoint x: 490, endPoint y: 77, distance: 45.5
click at [494, 77] on div "9.20" at bounding box center [580, 74] width 187 height 22
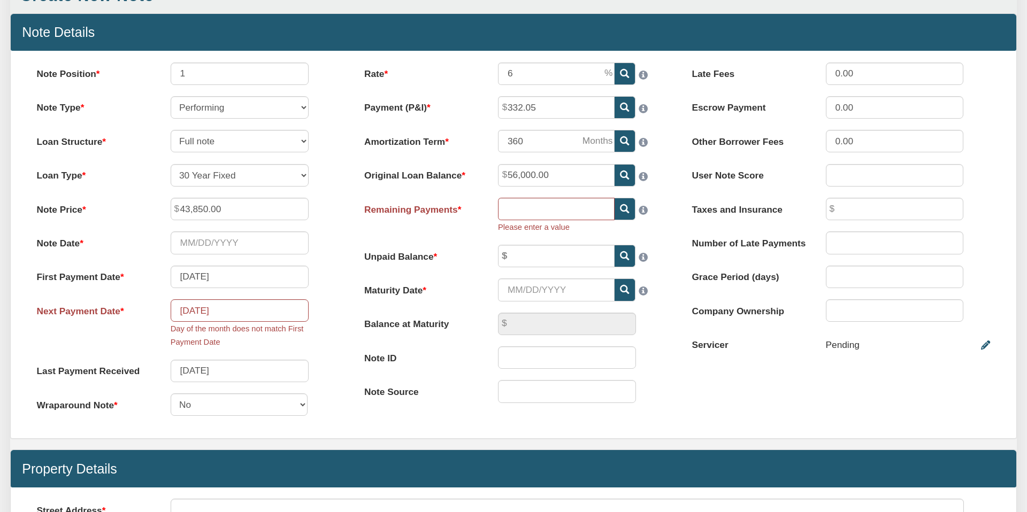
type input "6.00"
click at [623, 206] on icon at bounding box center [624, 208] width 9 height 9
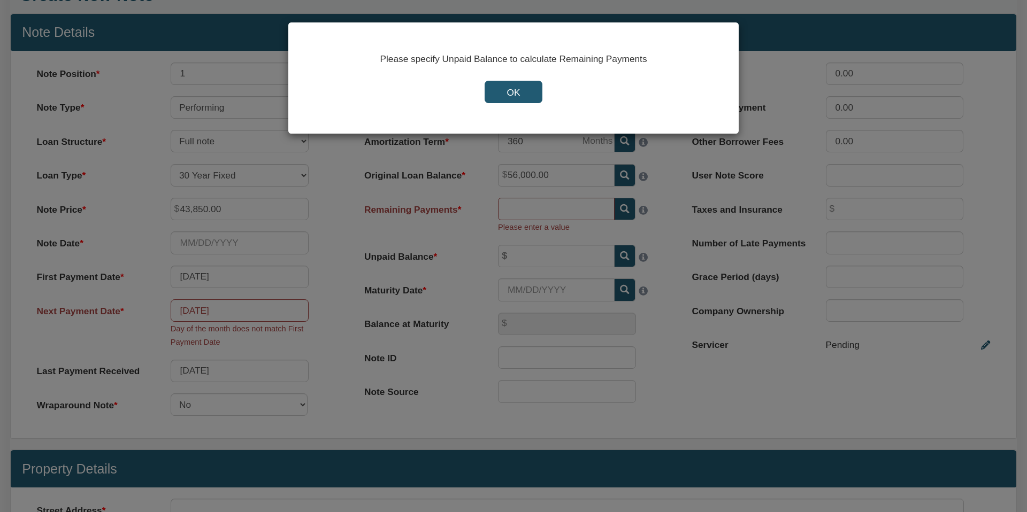
click at [505, 90] on input "OK" at bounding box center [513, 92] width 57 height 22
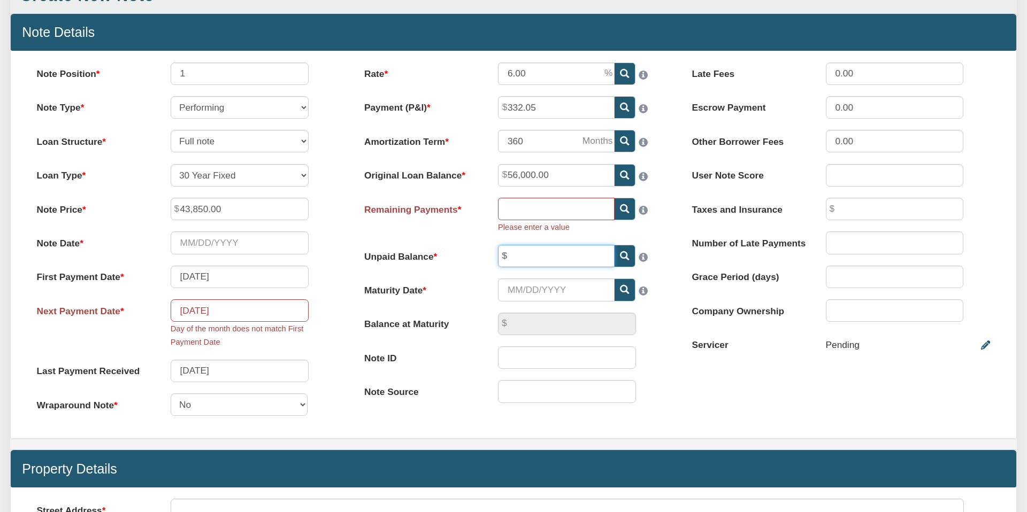
drag, startPoint x: 527, startPoint y: 255, endPoint x: 439, endPoint y: 225, distance: 92.7
click at [527, 255] on input "text" at bounding box center [556, 256] width 117 height 22
click at [520, 209] on input "text" at bounding box center [556, 209] width 117 height 22
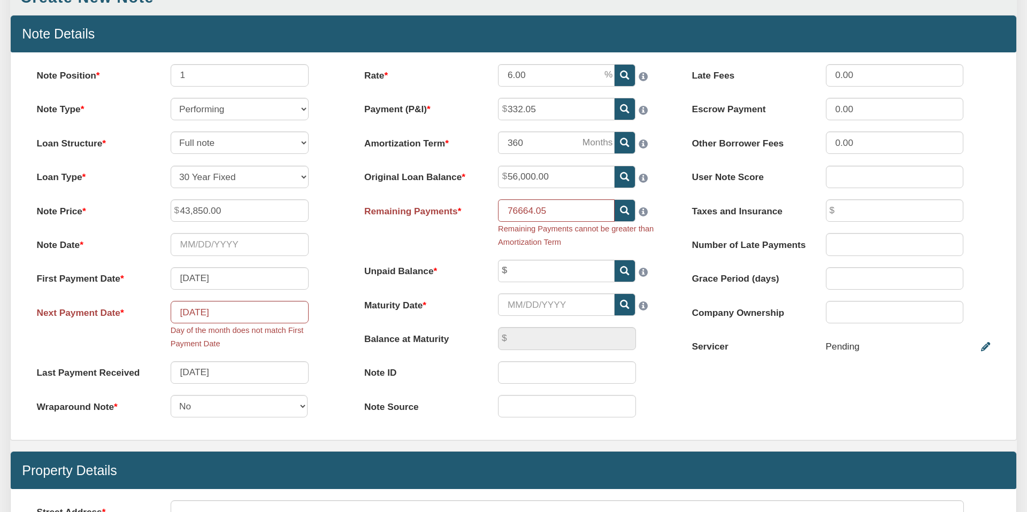
type input "76,664"
type input "0.00"
click at [441, 240] on div "Remaining Payments 76,664 Remaining Payments cannot be greater than Amortizatio…" at bounding box center [513, 224] width 321 height 49
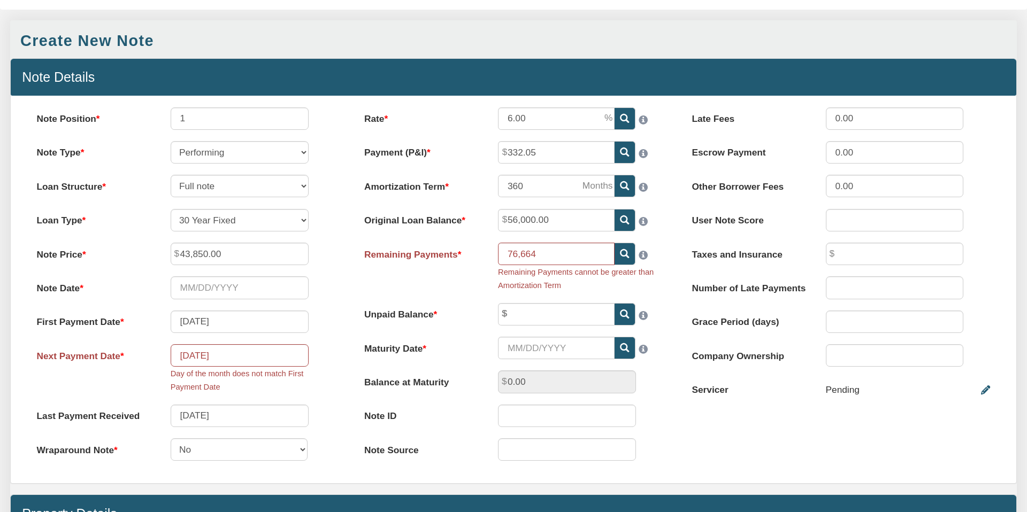
scroll to position [62, 0]
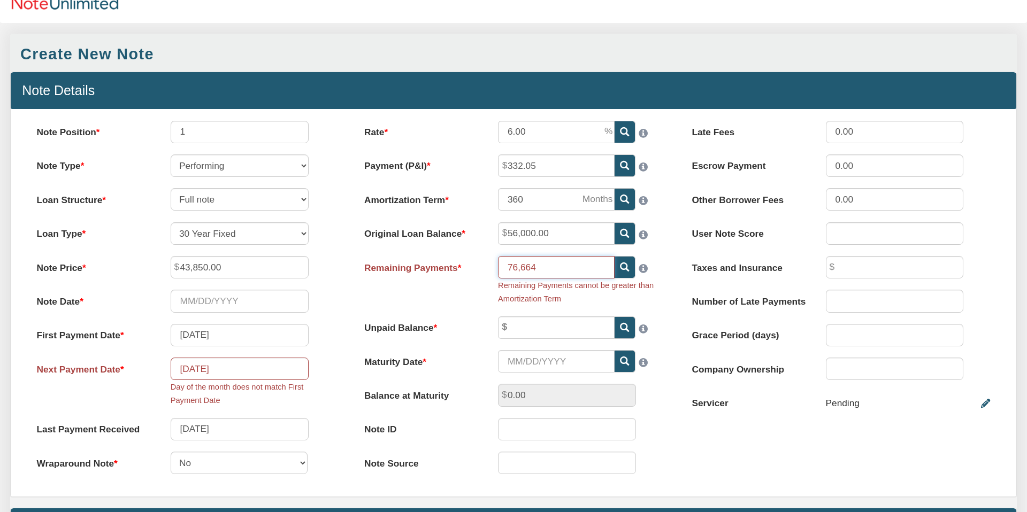
drag, startPoint x: 539, startPoint y: 265, endPoint x: 498, endPoint y: 266, distance: 41.2
click at [498, 266] on input "76,664" at bounding box center [556, 267] width 117 height 22
click at [528, 327] on input "text" at bounding box center [556, 328] width 117 height 22
paste input "76,664"
type input "76,664.00"
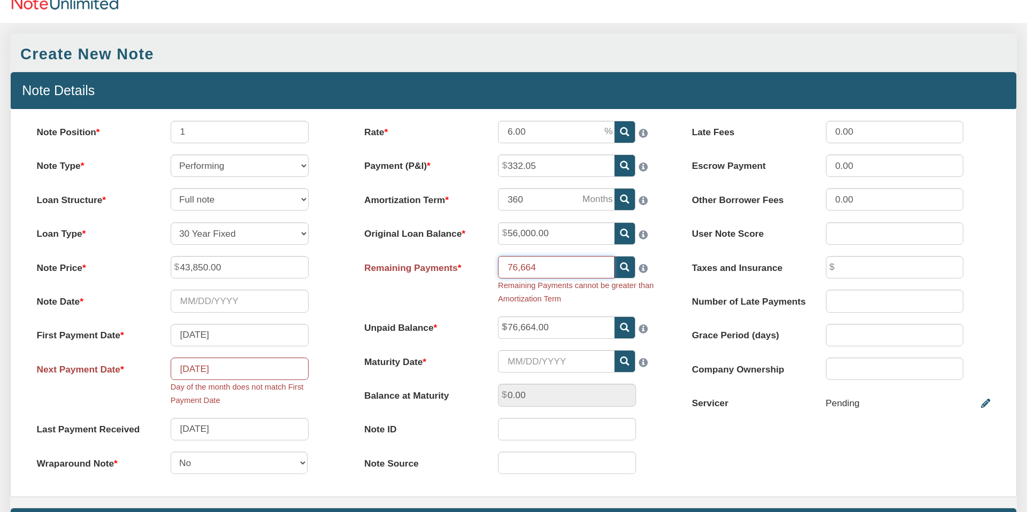
drag, startPoint x: 547, startPoint y: 271, endPoint x: 490, endPoint y: 269, distance: 56.7
click at [491, 269] on div "76,664 Remaining Payments cannot be greater than Amortization Term" at bounding box center [580, 280] width 187 height 49
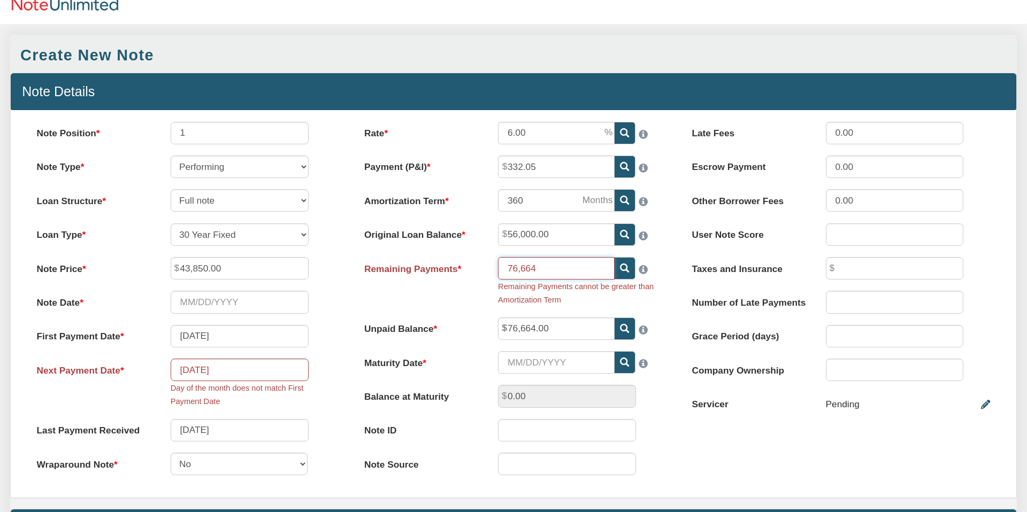
scroll to position [59, 0]
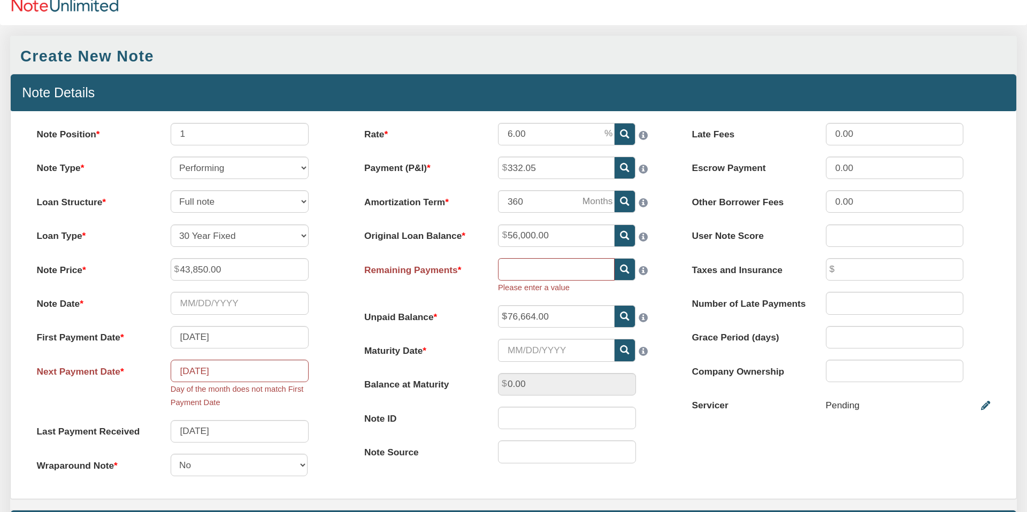
type input "76,664.00"
click at [624, 268] on icon at bounding box center [624, 269] width 9 height 9
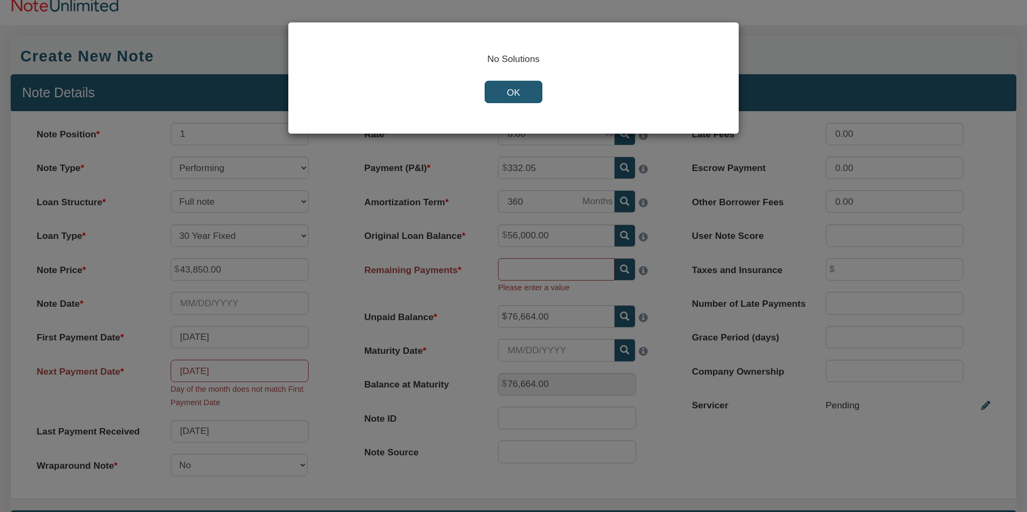
click at [515, 94] on input "OK" at bounding box center [513, 92] width 57 height 22
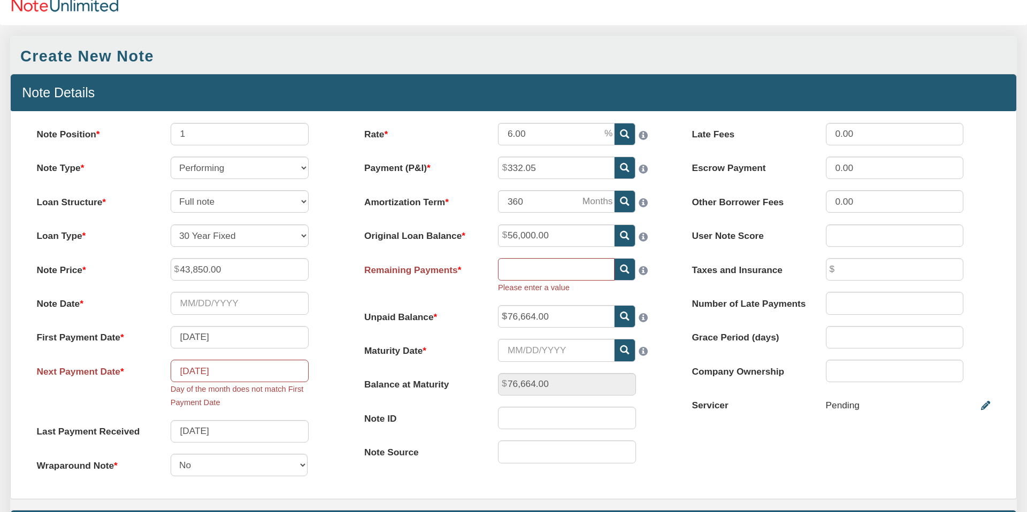
click at [455, 301] on div "Rate 6.00 Payment (P&I) 332.05 Amortization Term 360 Note ID" at bounding box center [513, 299] width 327 height 352
